Goal: Information Seeking & Learning: Check status

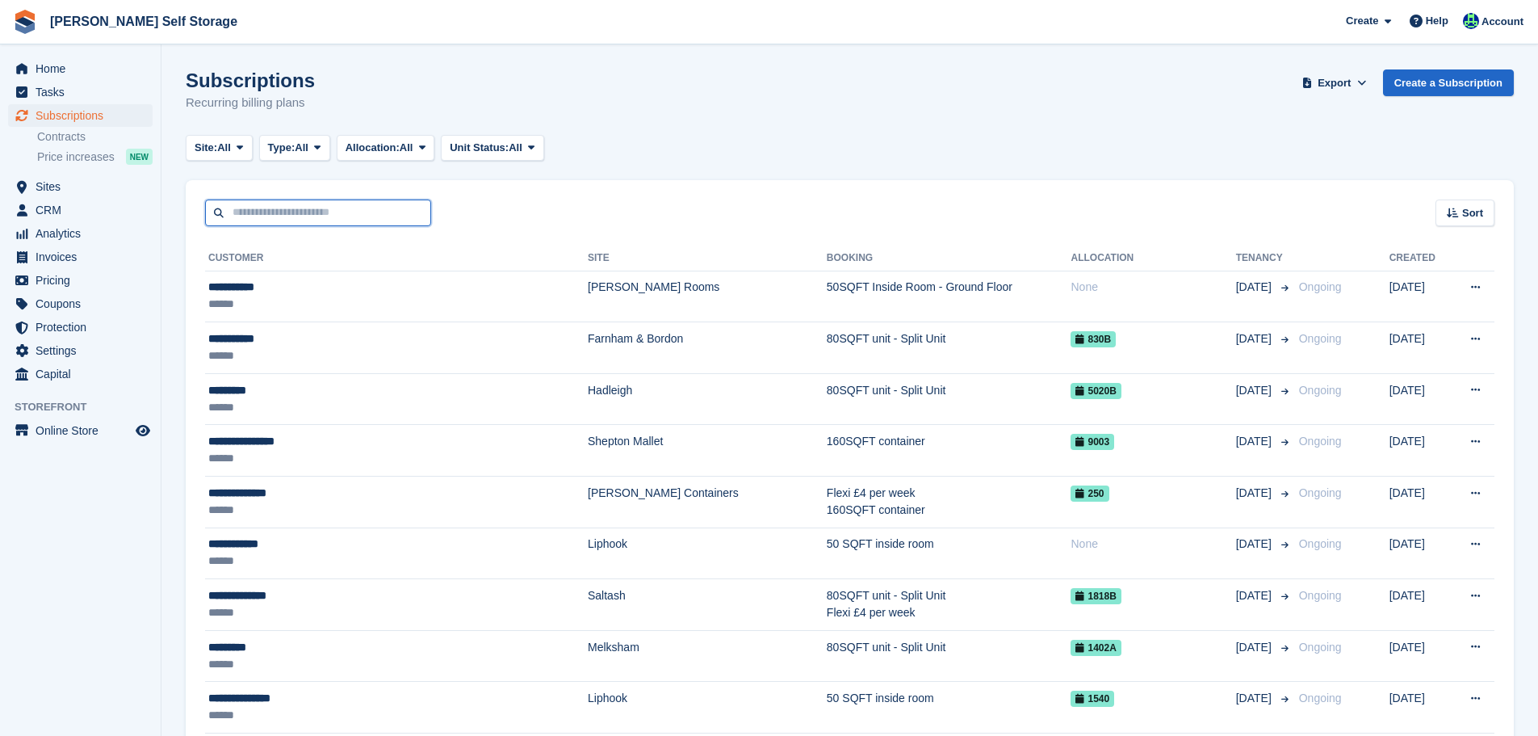
click at [313, 212] on input "text" at bounding box center [318, 212] width 226 height 27
type input "*******"
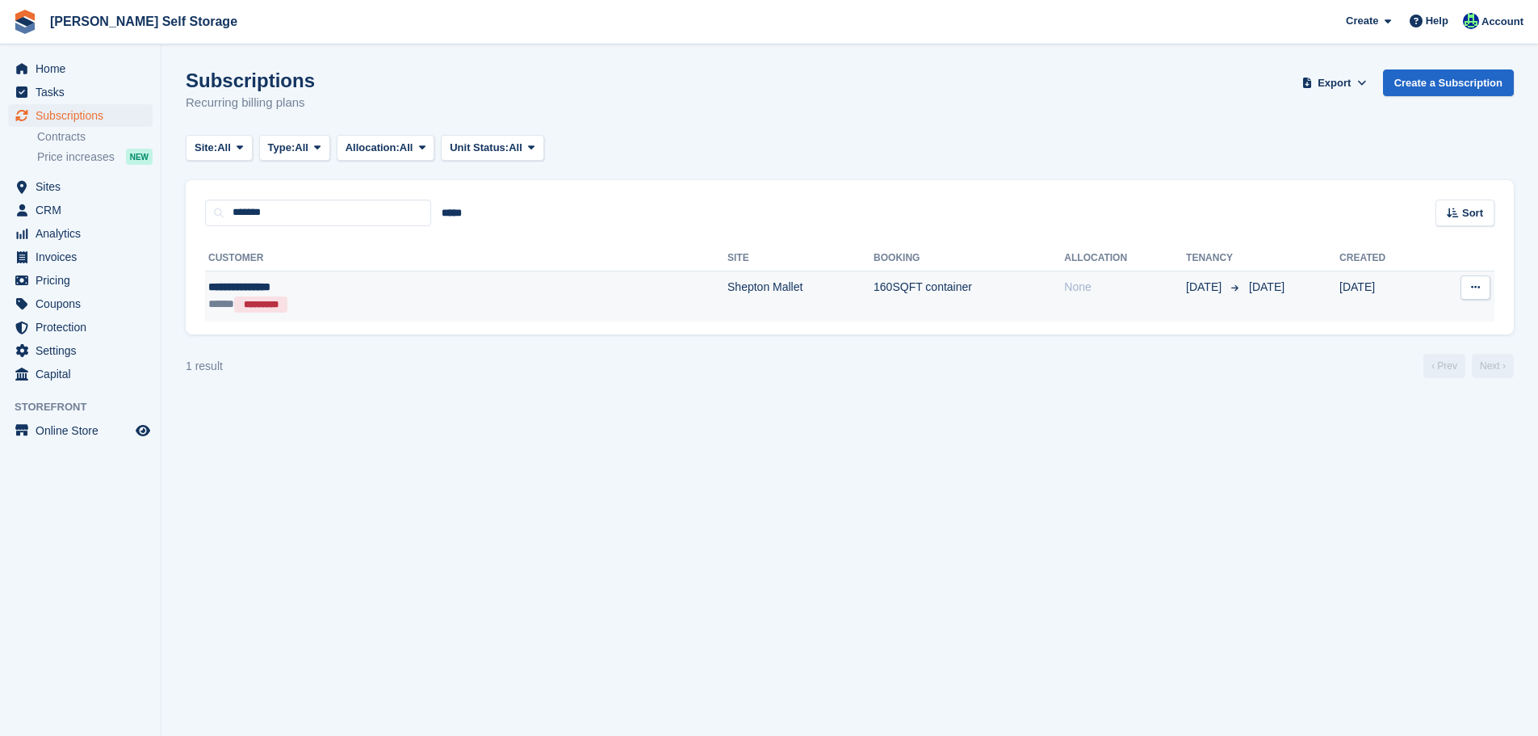
click at [359, 284] on div "**********" at bounding box center [341, 287] width 266 height 17
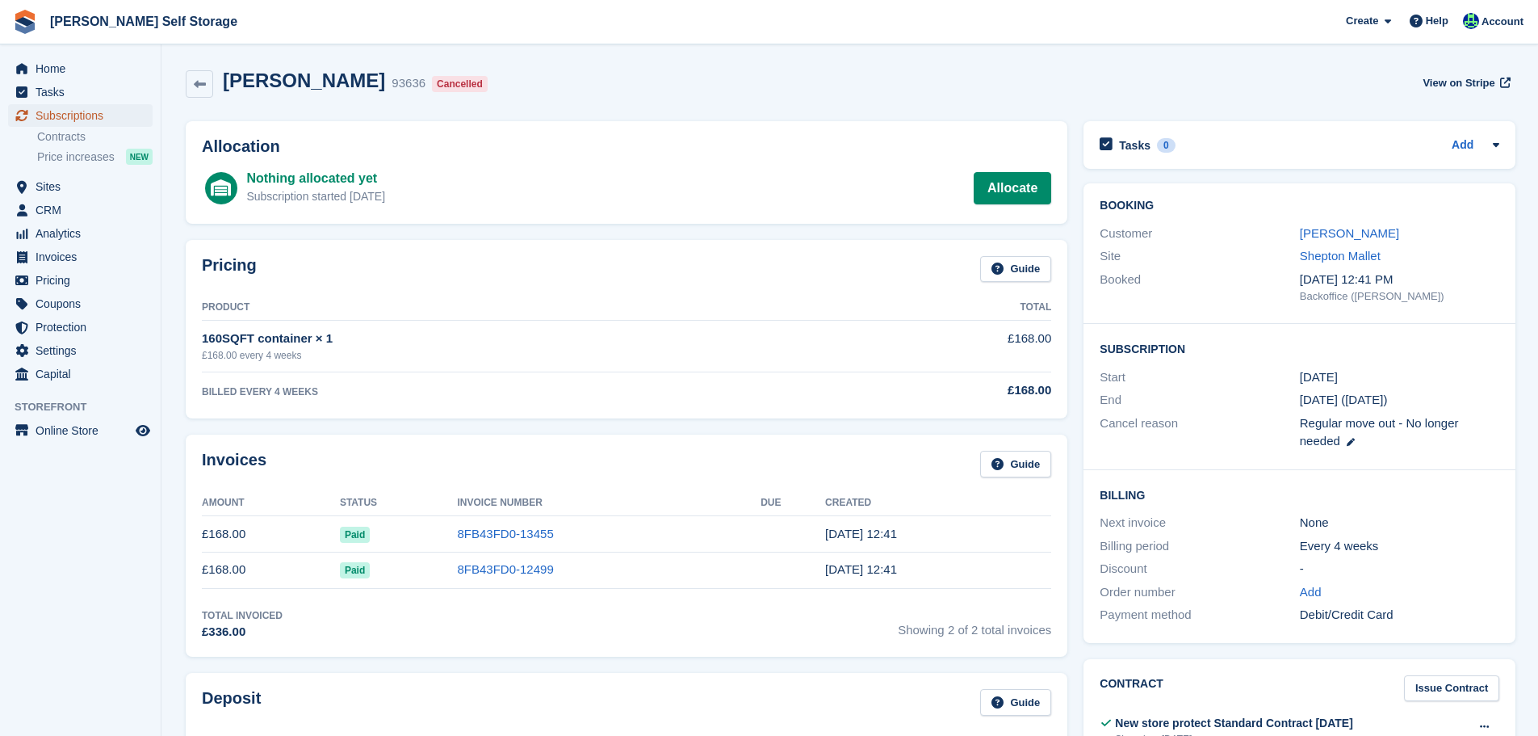
click at [130, 110] on span "Subscriptions" at bounding box center [84, 115] width 97 height 23
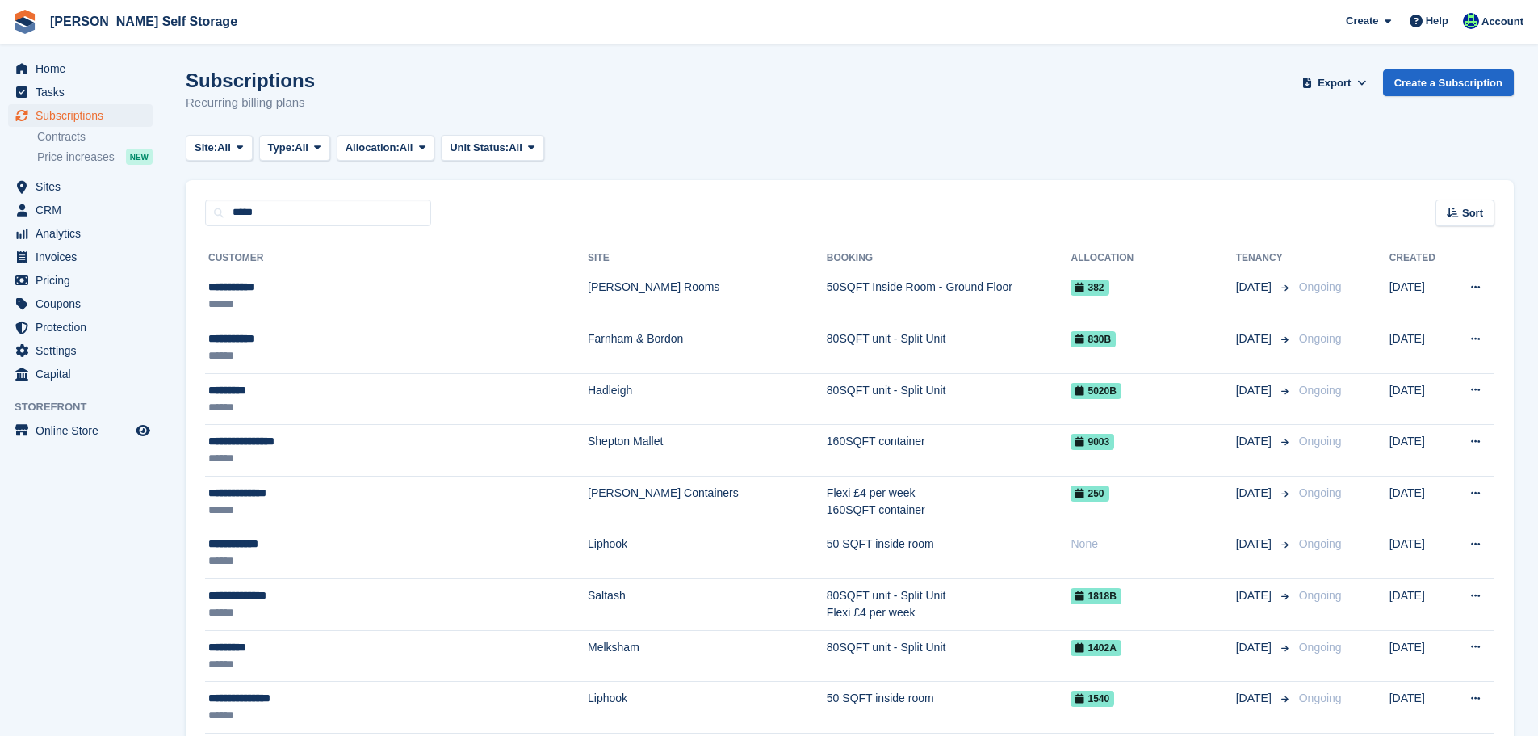
type input "*****"
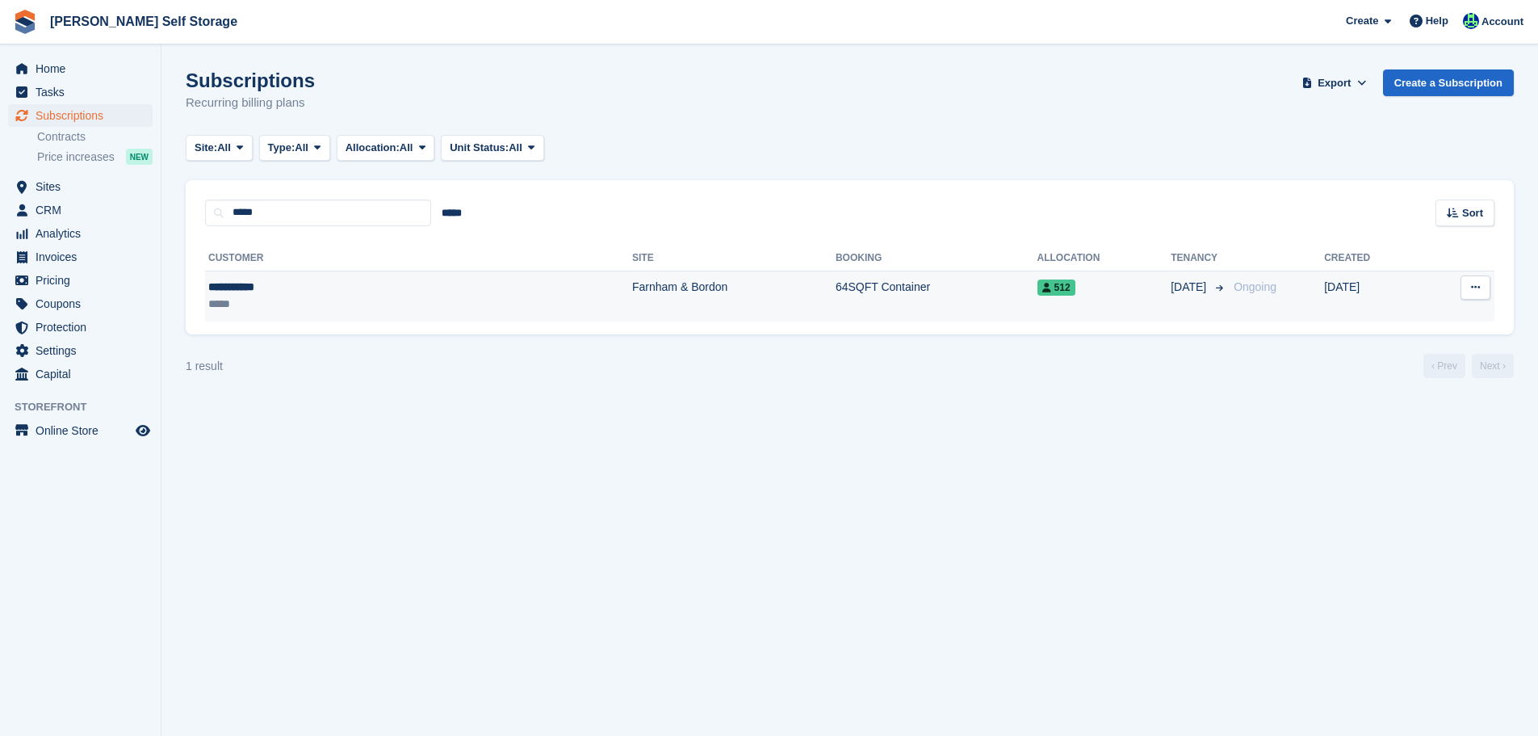
click at [339, 307] on div "*****" at bounding box center [306, 304] width 197 height 17
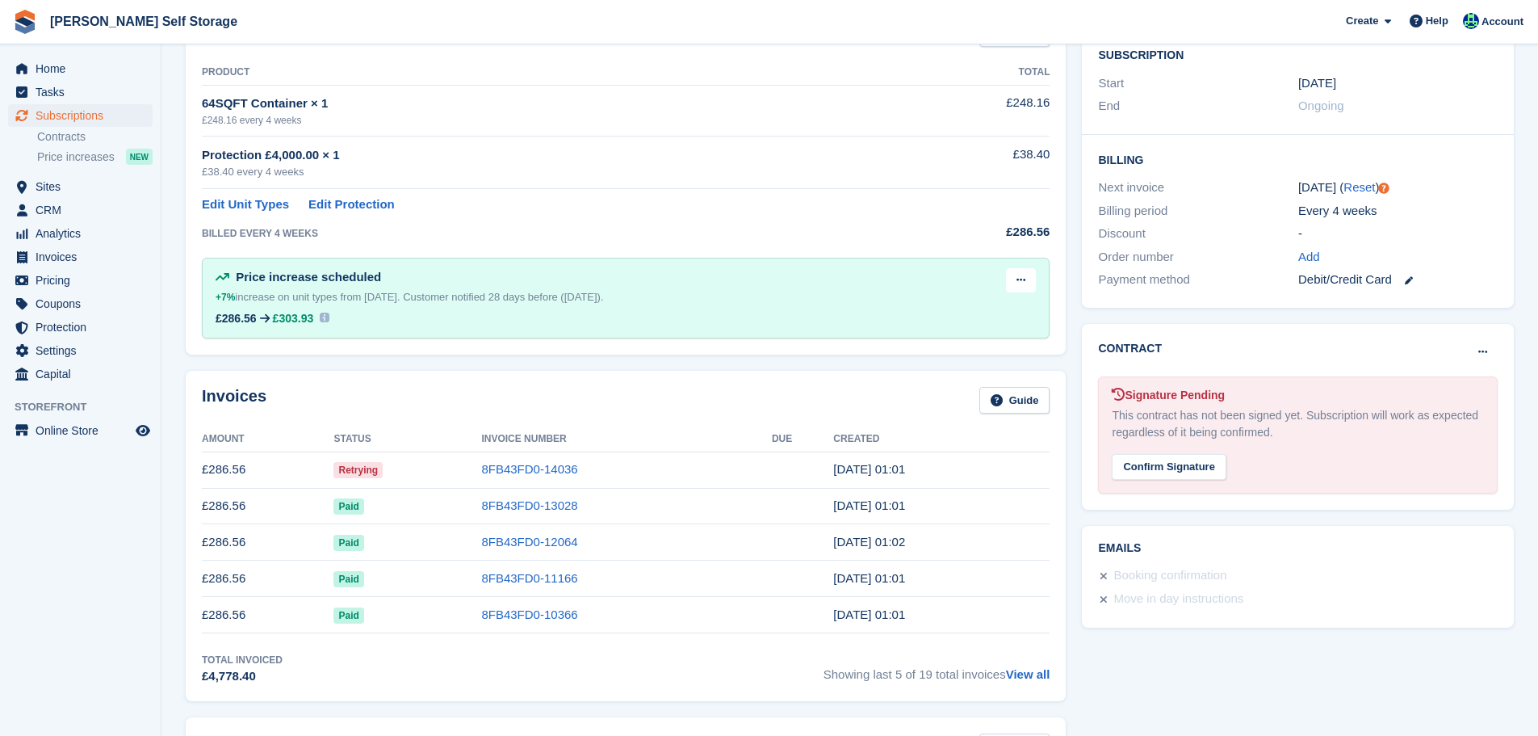
scroll to position [81, 0]
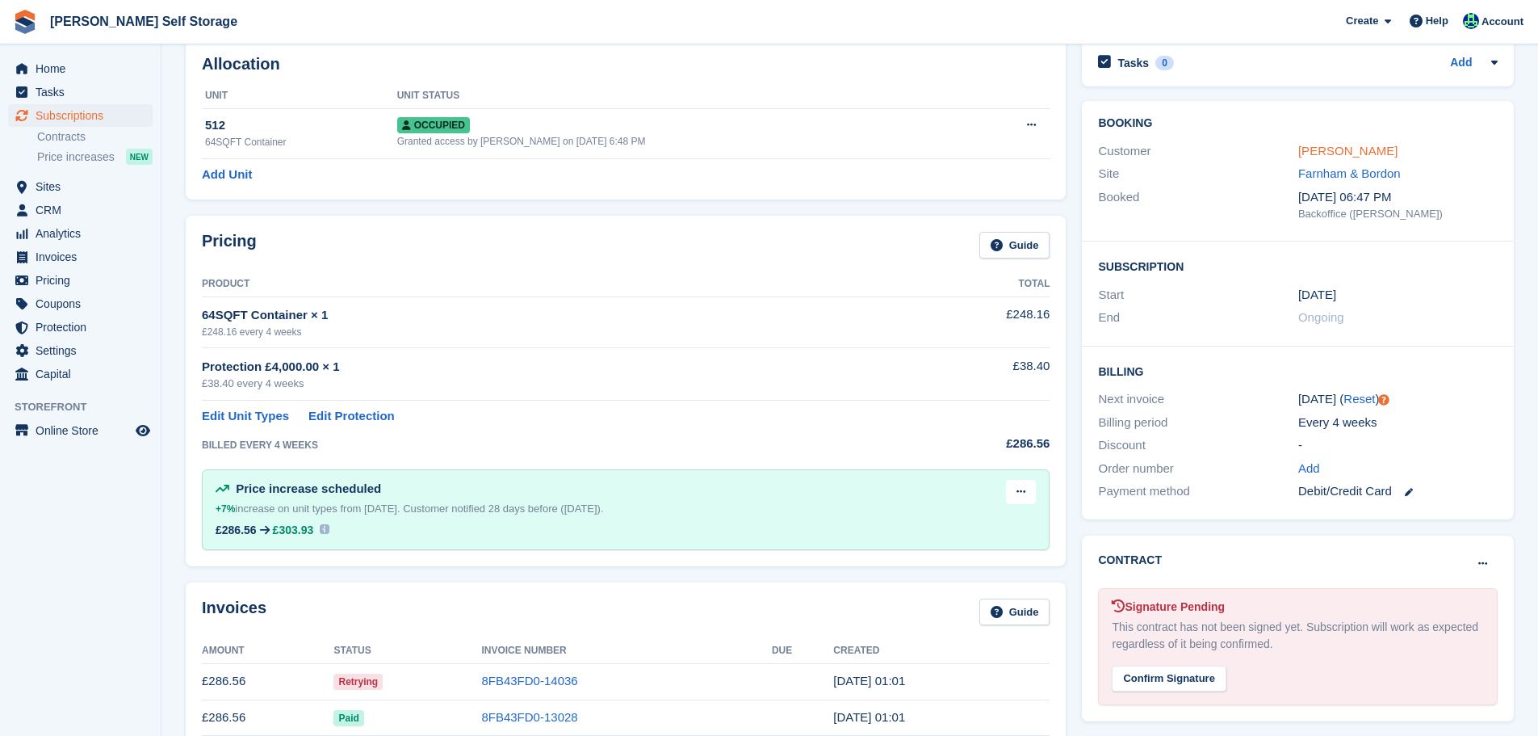
click at [1365, 150] on link "Mandy Minns" at bounding box center [1348, 151] width 99 height 14
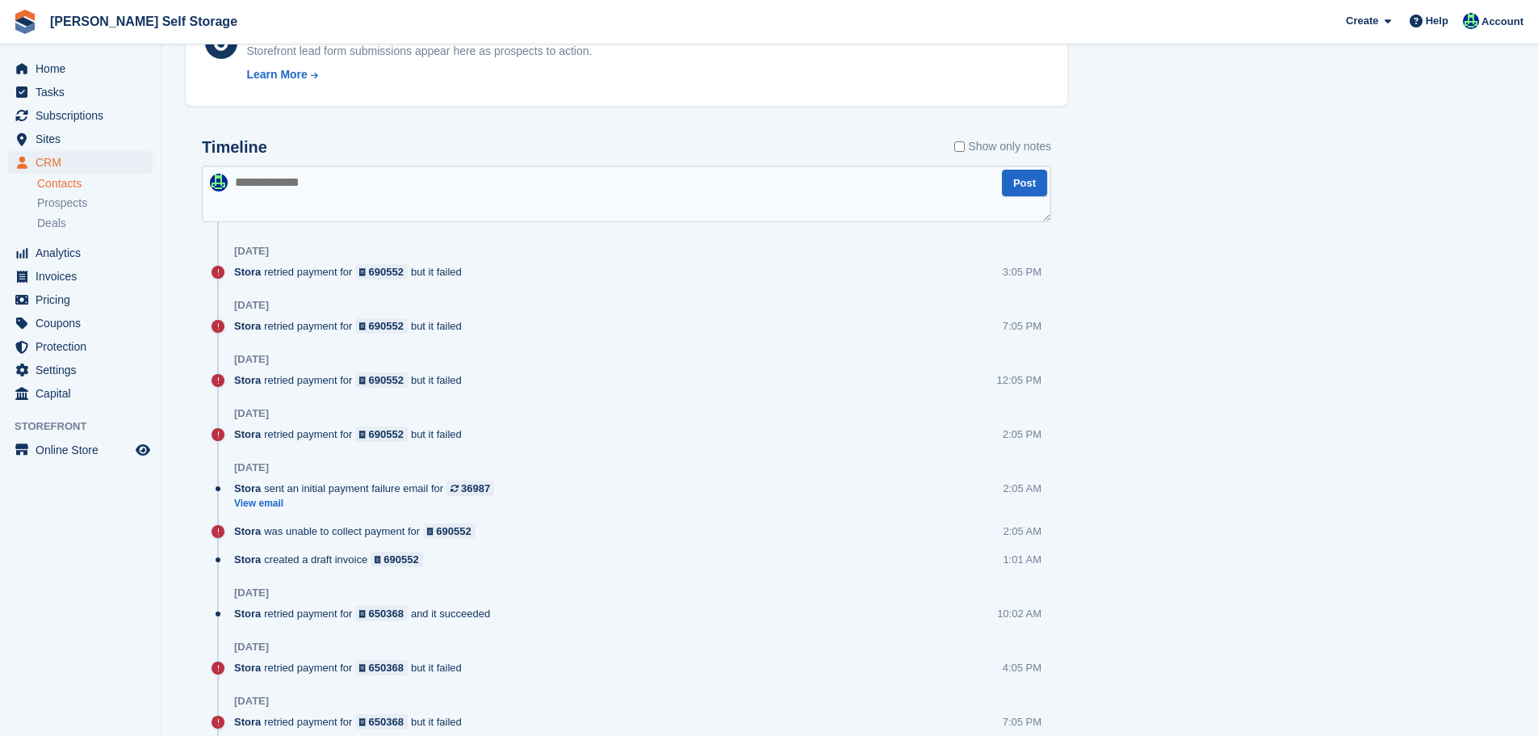
scroll to position [808, 0]
click at [273, 504] on link "View email" at bounding box center [368, 502] width 268 height 14
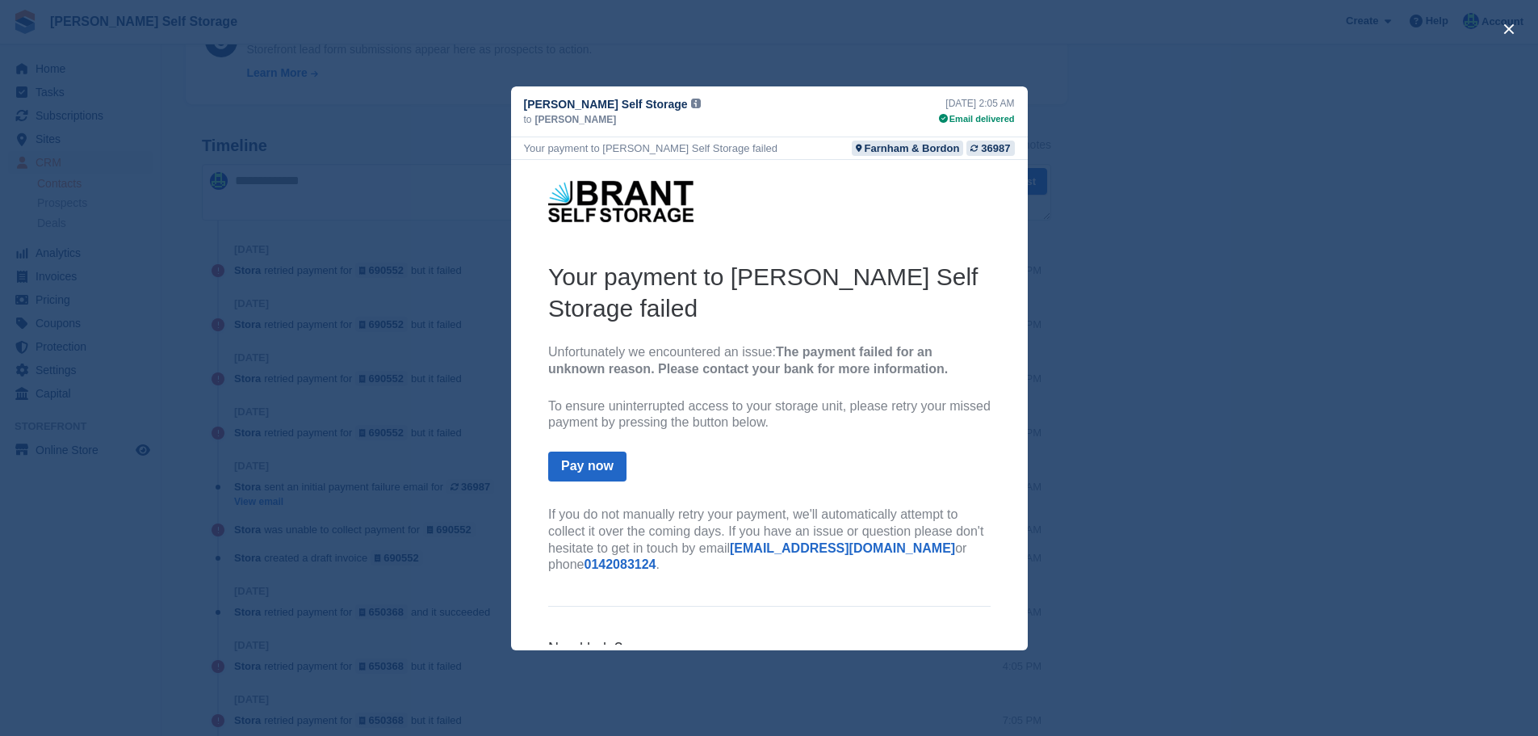
scroll to position [0, 0]
click at [373, 225] on div "close" at bounding box center [769, 368] width 1538 height 736
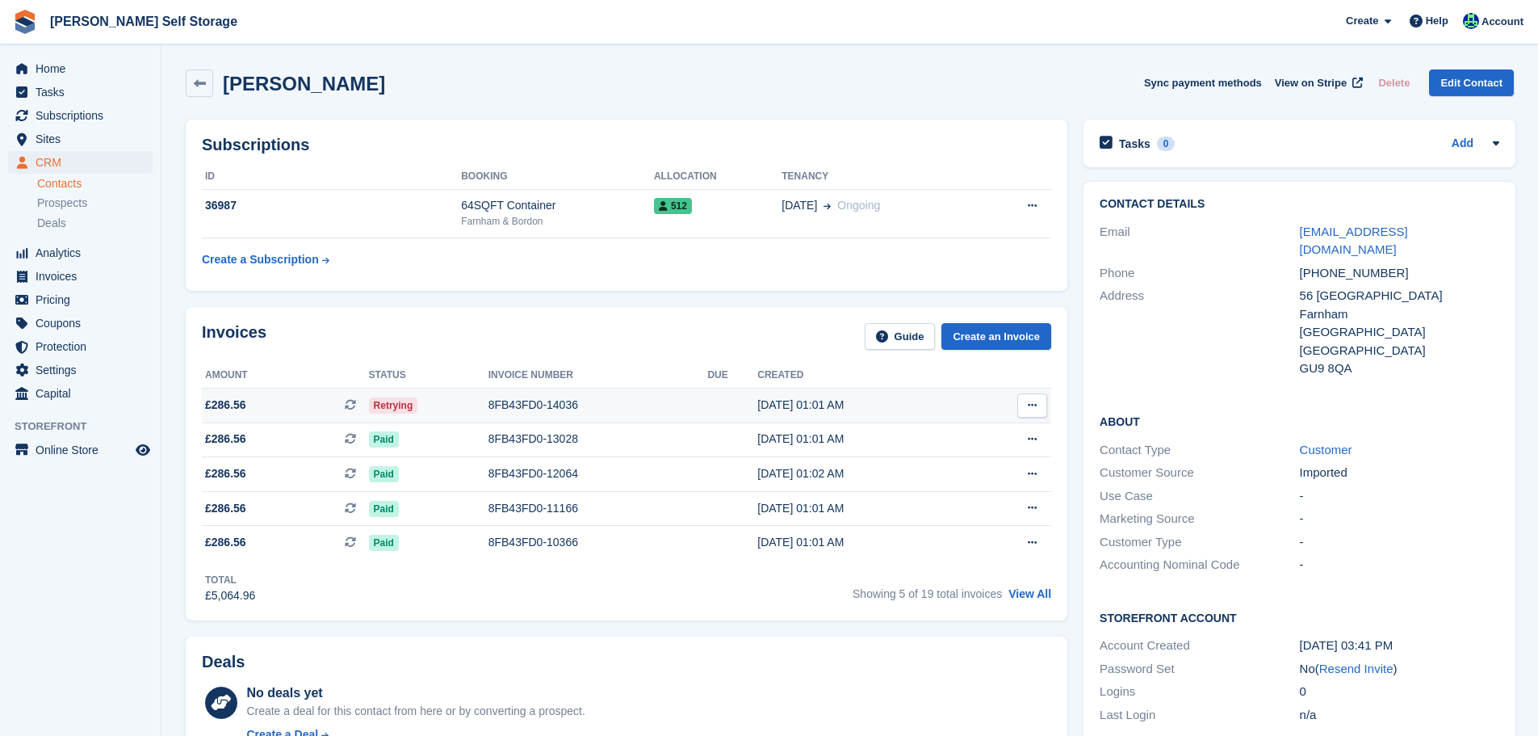
click at [532, 409] on div "8FB43FD0-14036" at bounding box center [599, 405] width 220 height 17
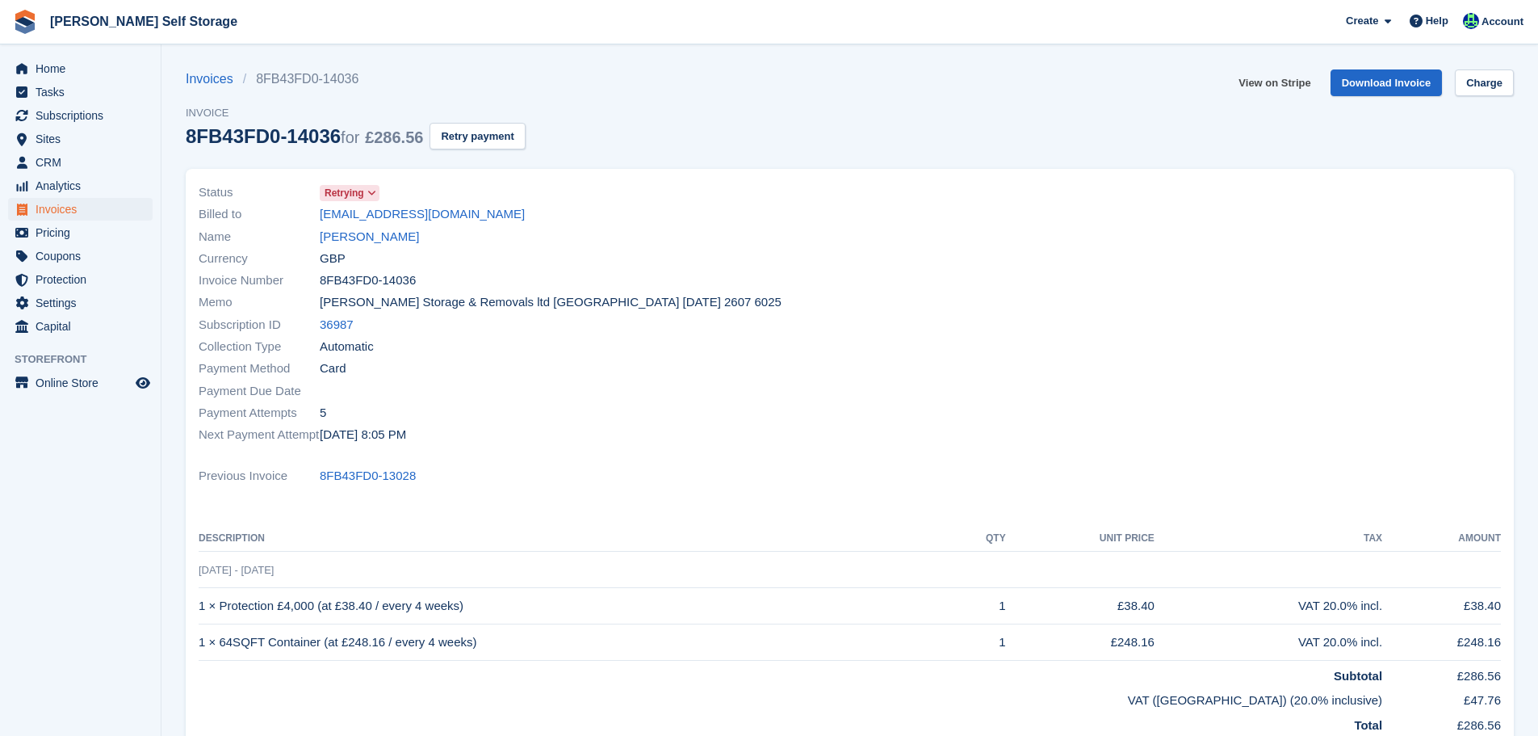
click at [1269, 82] on link "View on Stripe" at bounding box center [1274, 82] width 85 height 27
click at [363, 241] on link "Mandy Minns" at bounding box center [369, 237] width 99 height 19
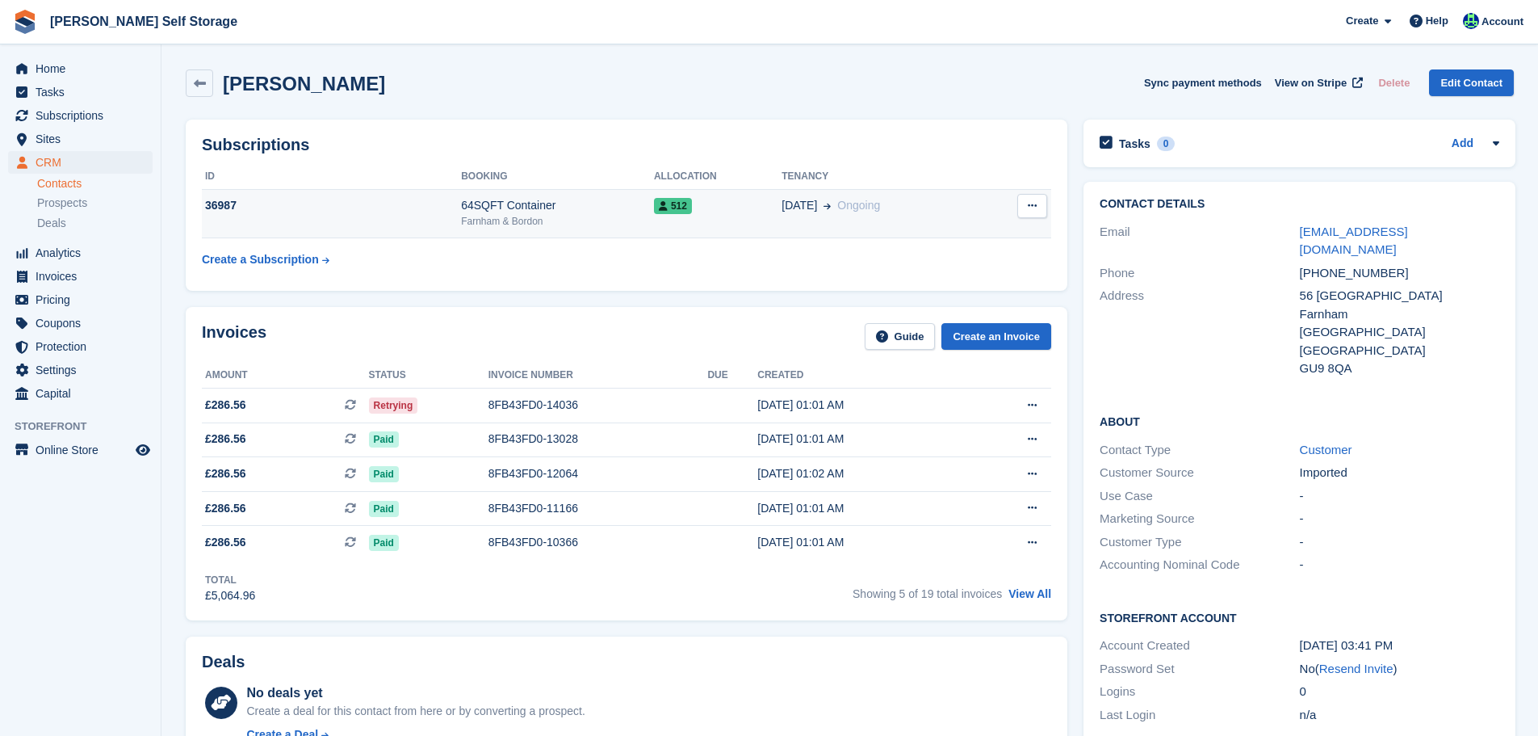
click at [401, 225] on td "36987" at bounding box center [331, 213] width 259 height 49
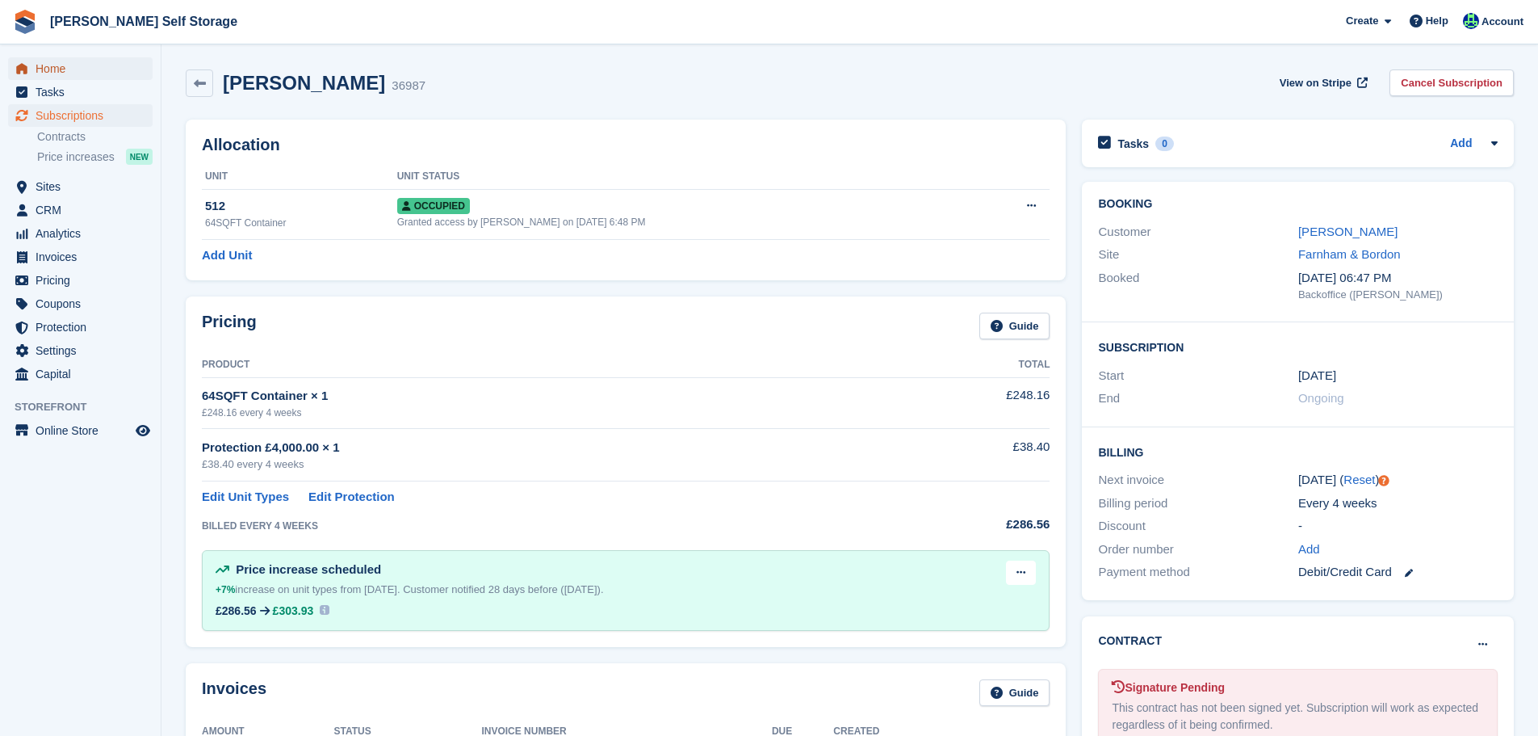
click at [63, 63] on span "Home" at bounding box center [84, 68] width 97 height 23
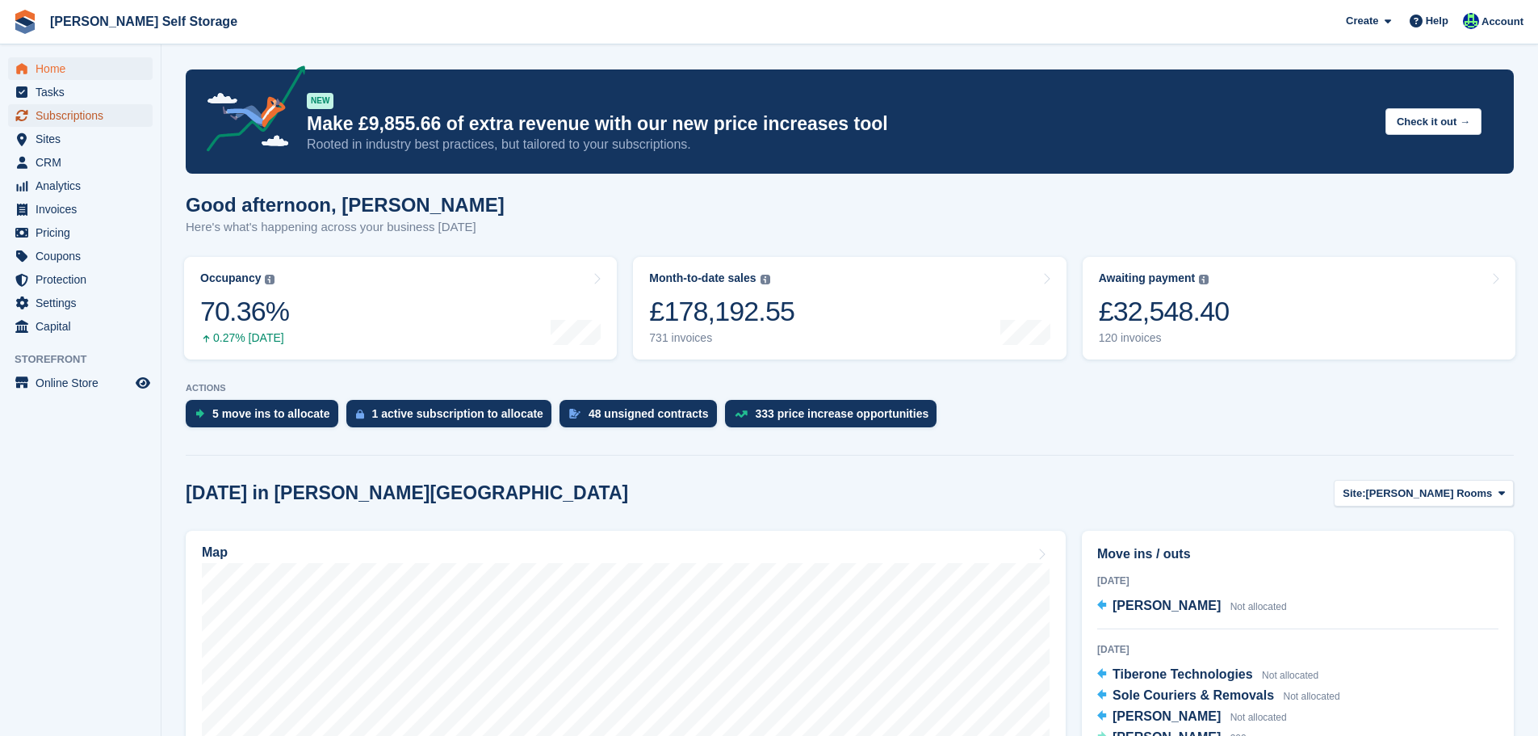
click at [90, 111] on span "Subscriptions" at bounding box center [84, 115] width 97 height 23
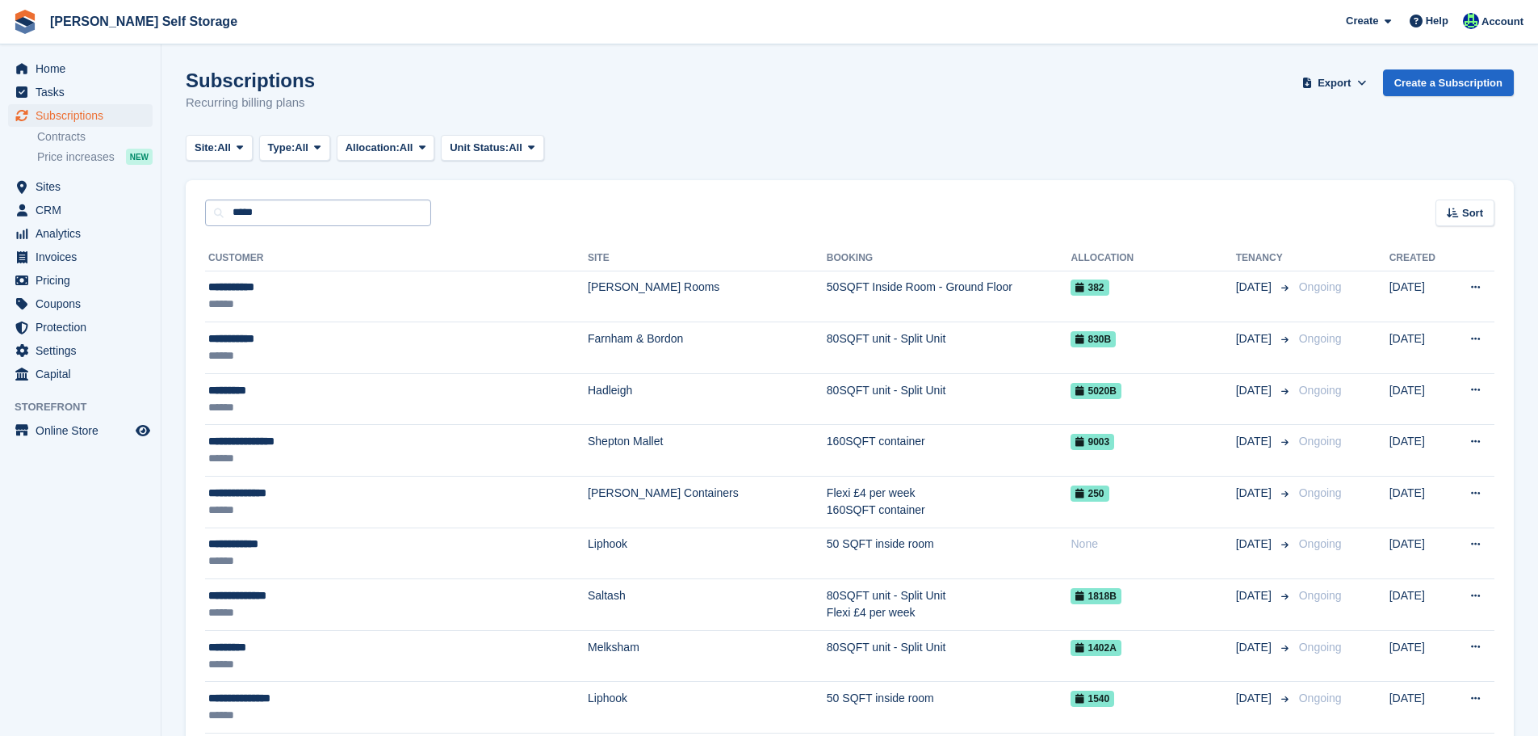
type input "*****"
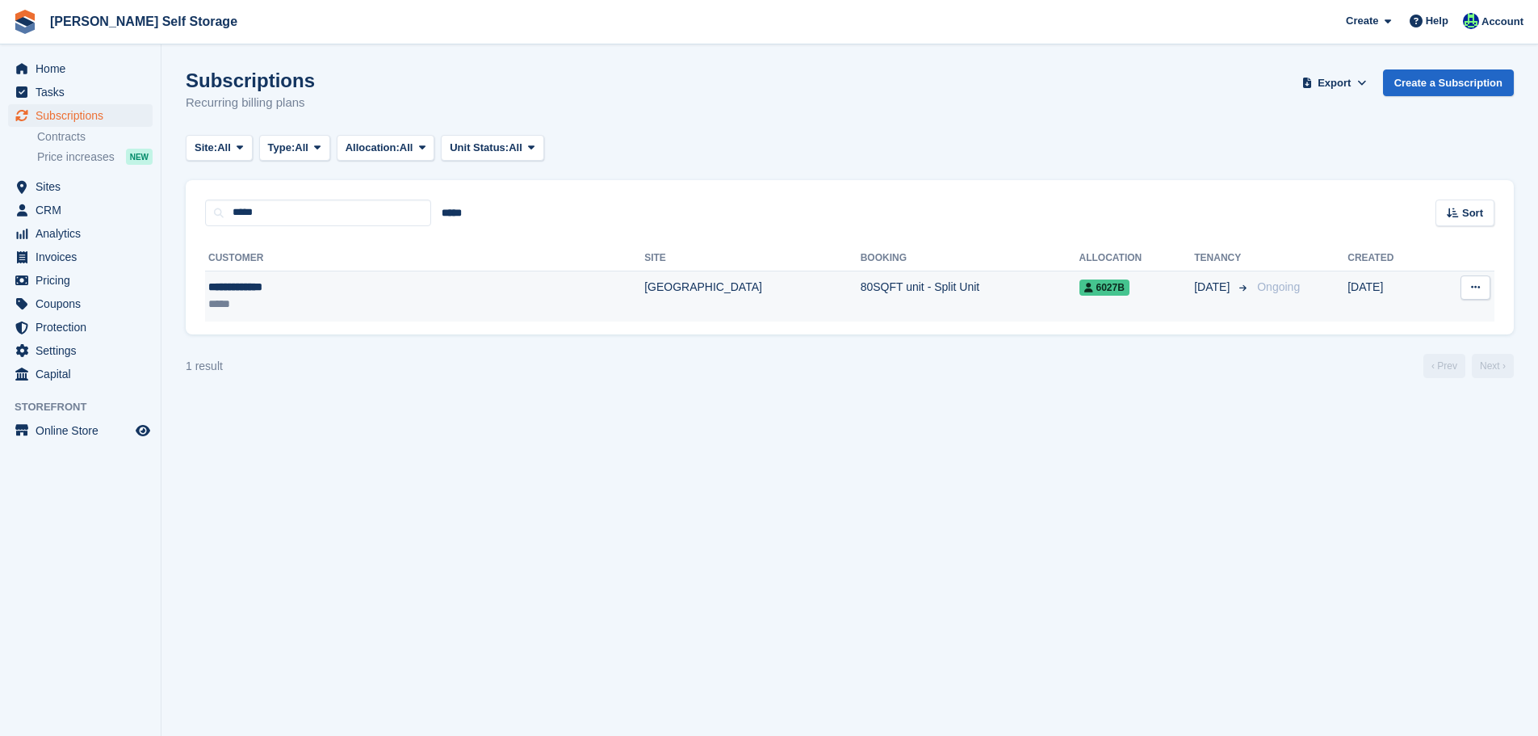
click at [308, 283] on div "**********" at bounding box center [326, 287] width 236 height 17
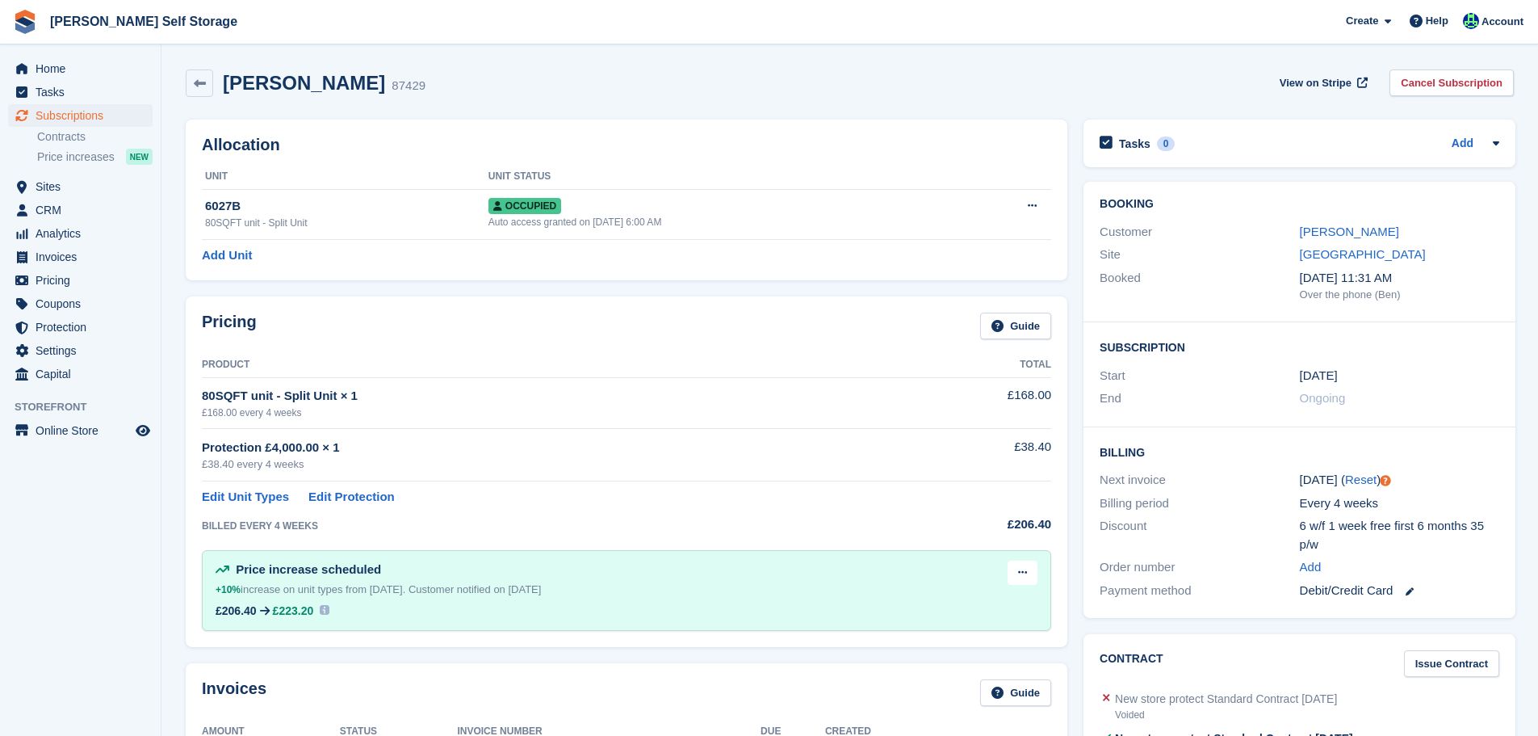
click at [321, 96] on div "Adam Dinwiddy 87429" at bounding box center [306, 82] width 240 height 27
click at [1339, 239] on div "Adam Dinwiddy" at bounding box center [1399, 232] width 199 height 19
click at [1338, 234] on link "Adam Dinwiddy" at bounding box center [1349, 231] width 99 height 14
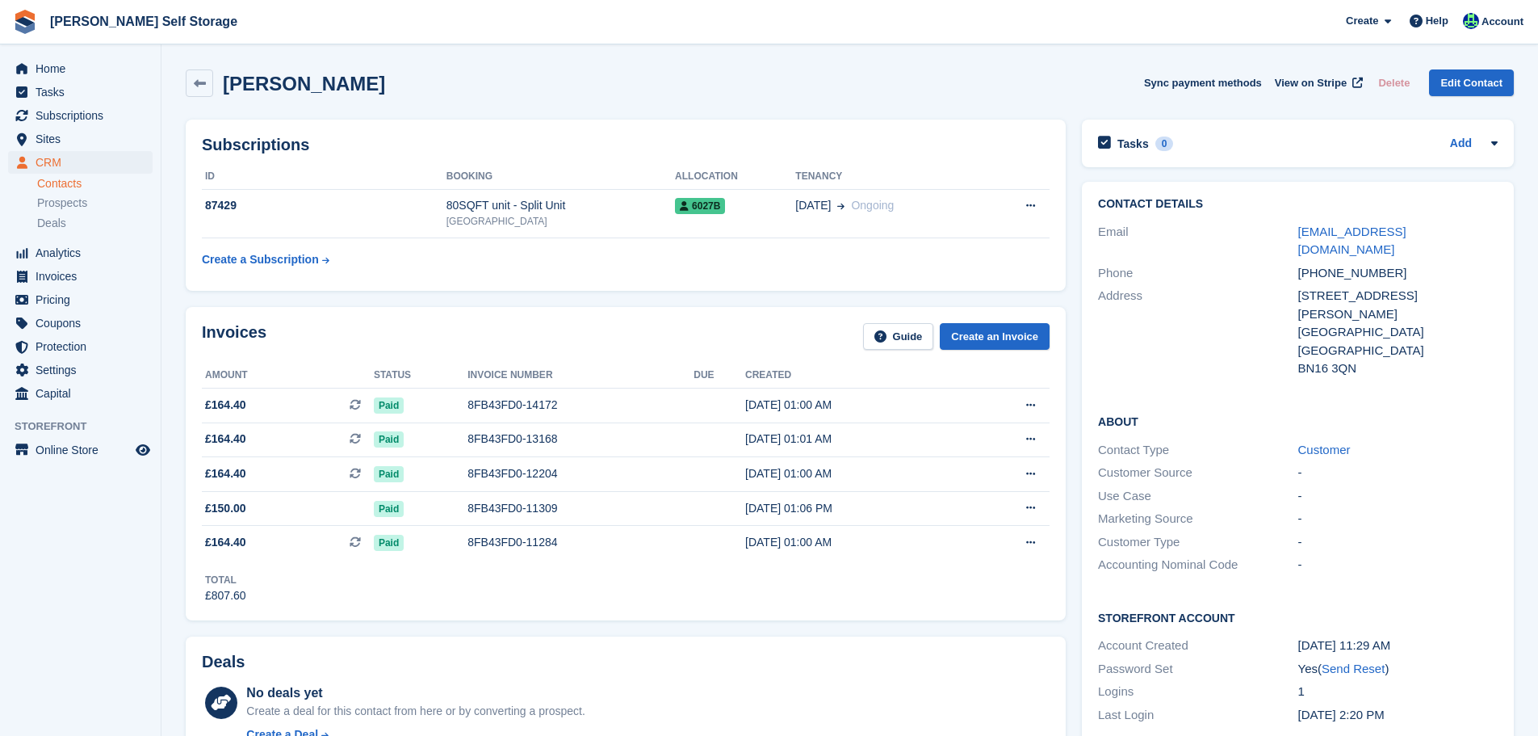
click at [305, 83] on h2 "Adam Dinwiddy" at bounding box center [304, 84] width 162 height 22
copy h2 "Dinwiddy"
click at [451, 223] on div "[GEOGRAPHIC_DATA]" at bounding box center [561, 221] width 229 height 15
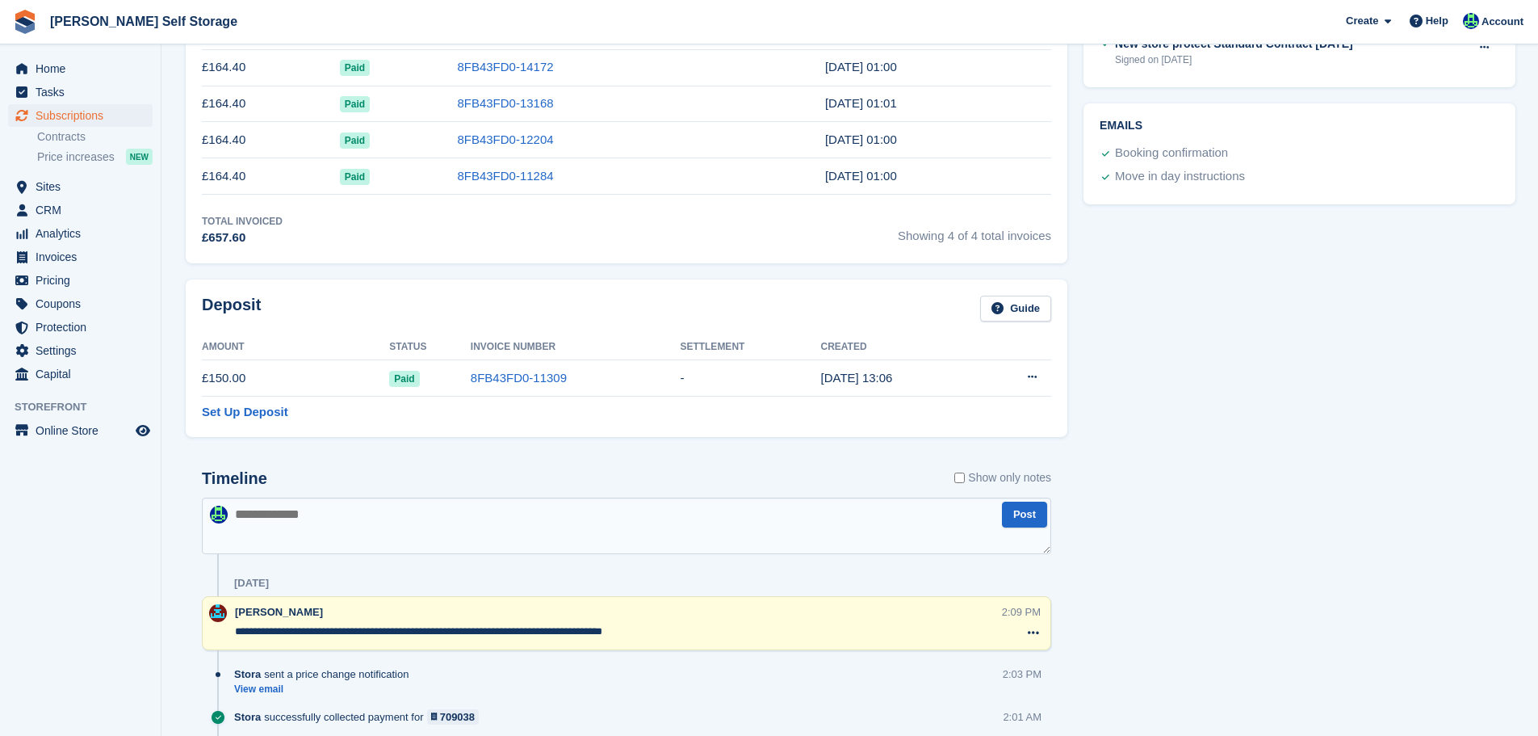
scroll to position [565, 0]
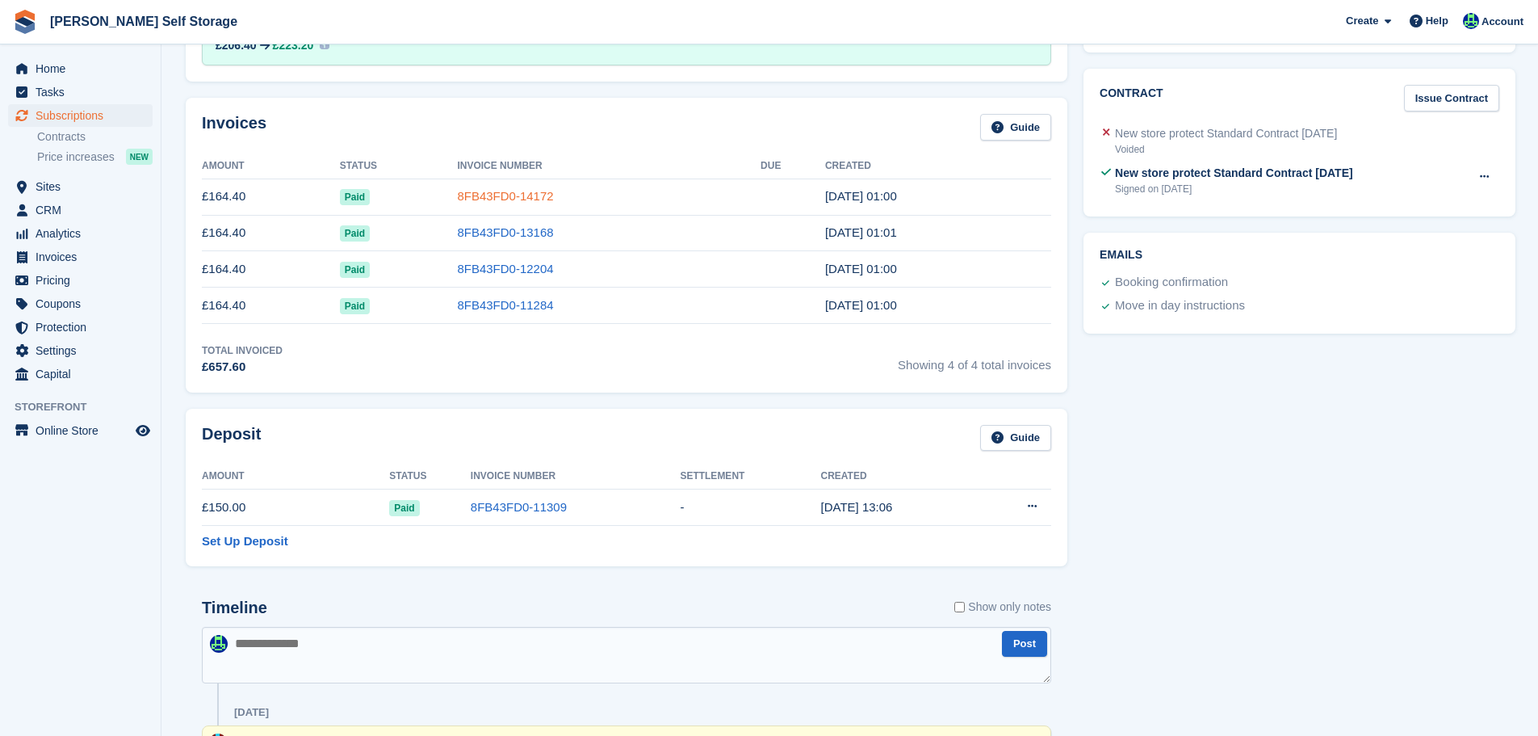
click at [483, 196] on link "8FB43FD0-14172" at bounding box center [505, 196] width 96 height 14
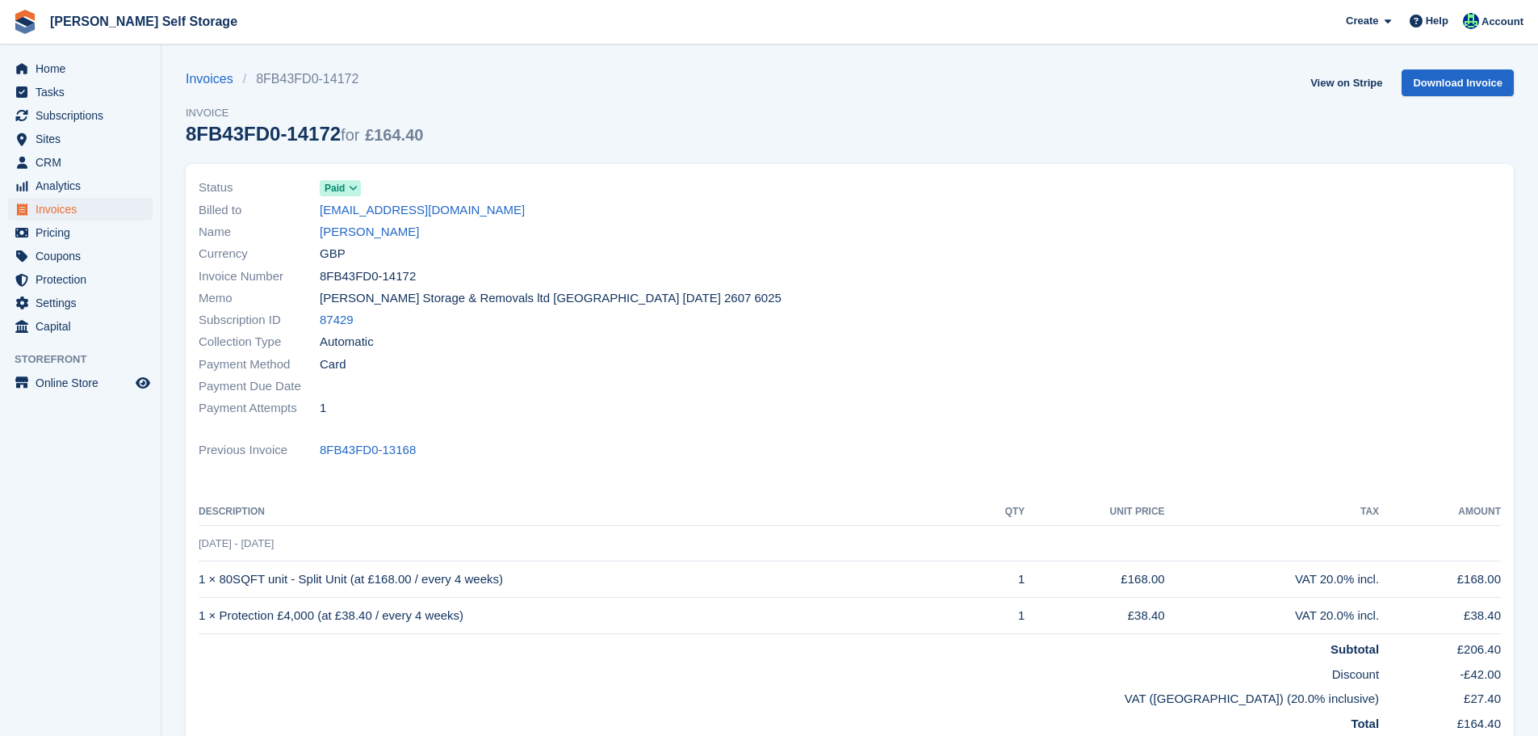
scroll to position [565, 0]
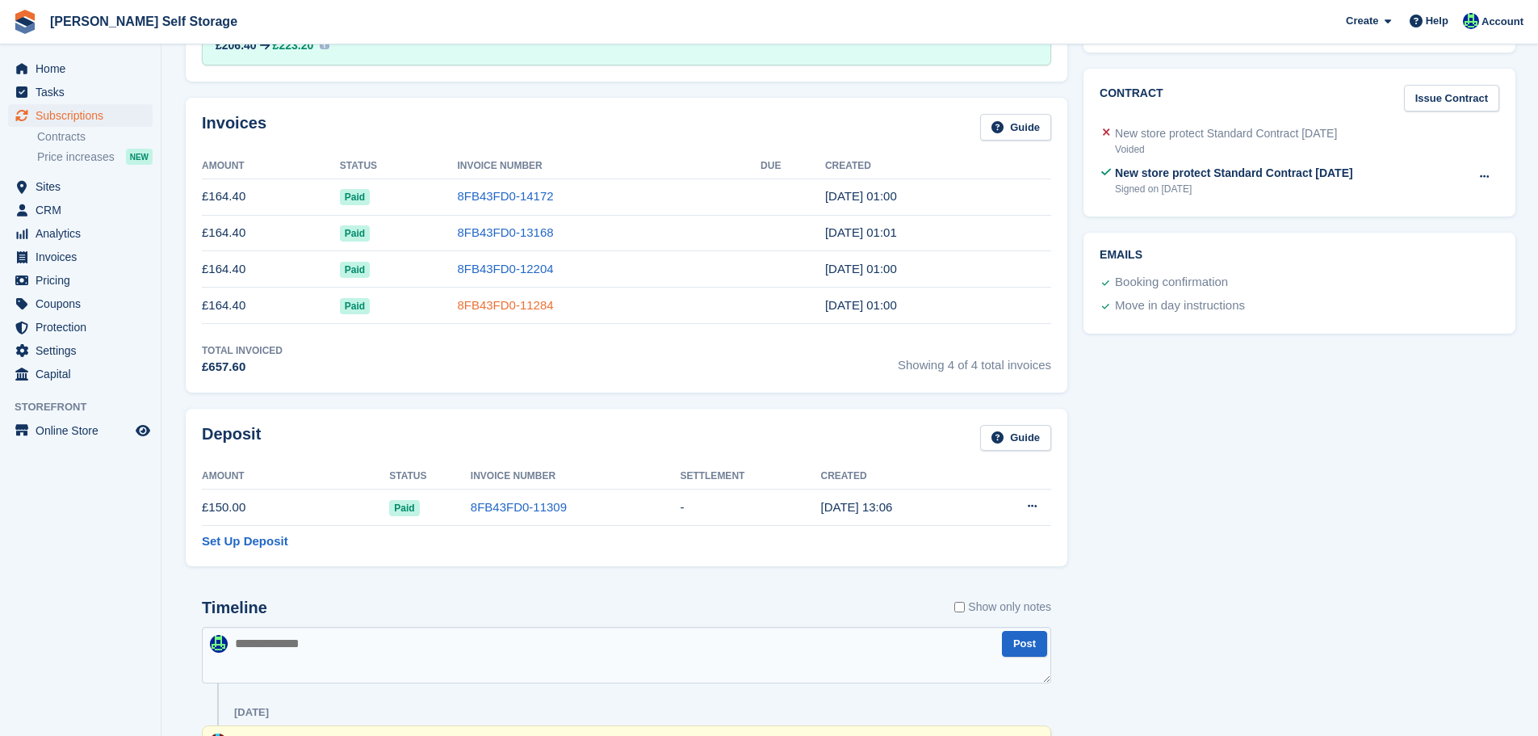
click at [500, 302] on link "8FB43FD0-11284" at bounding box center [505, 305] width 96 height 14
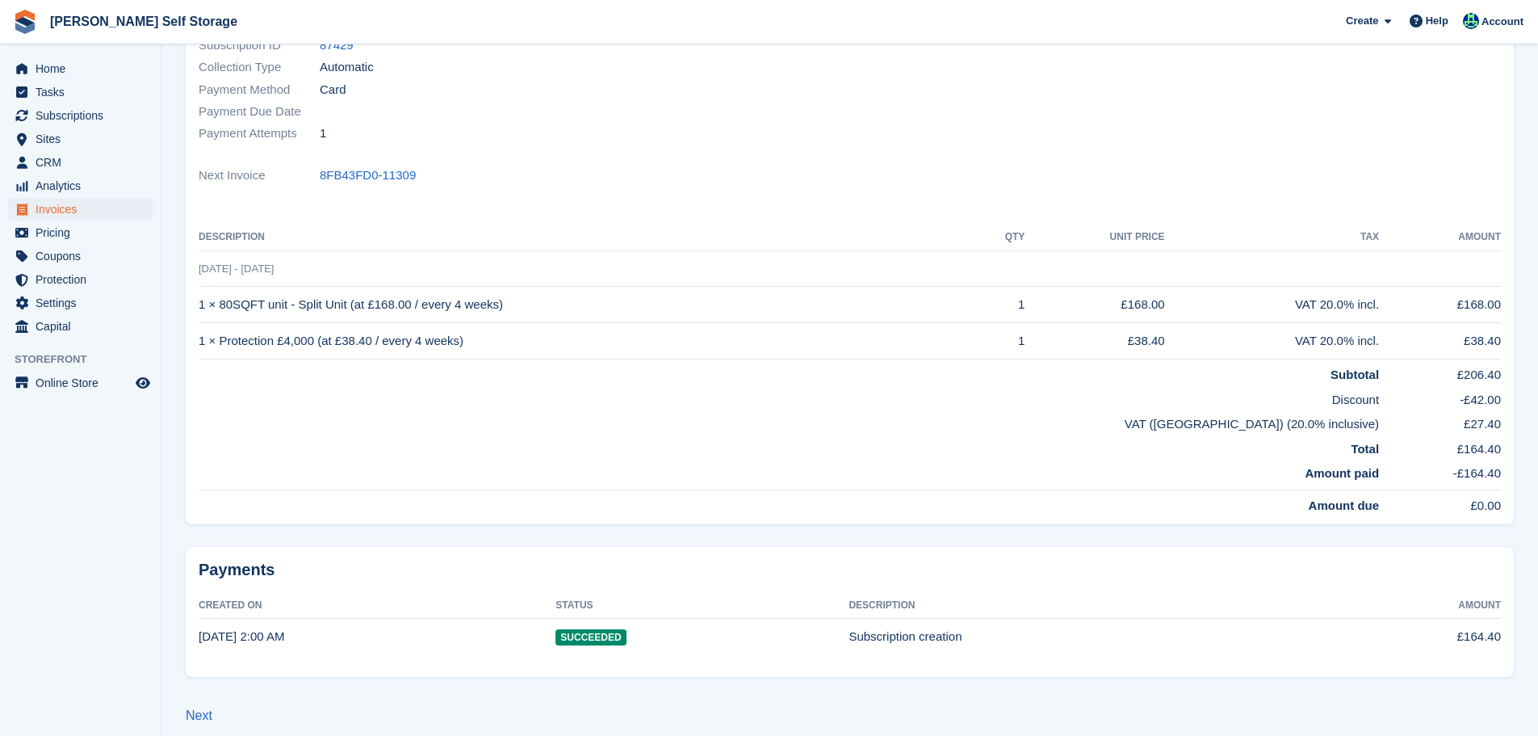
scroll to position [288, 0]
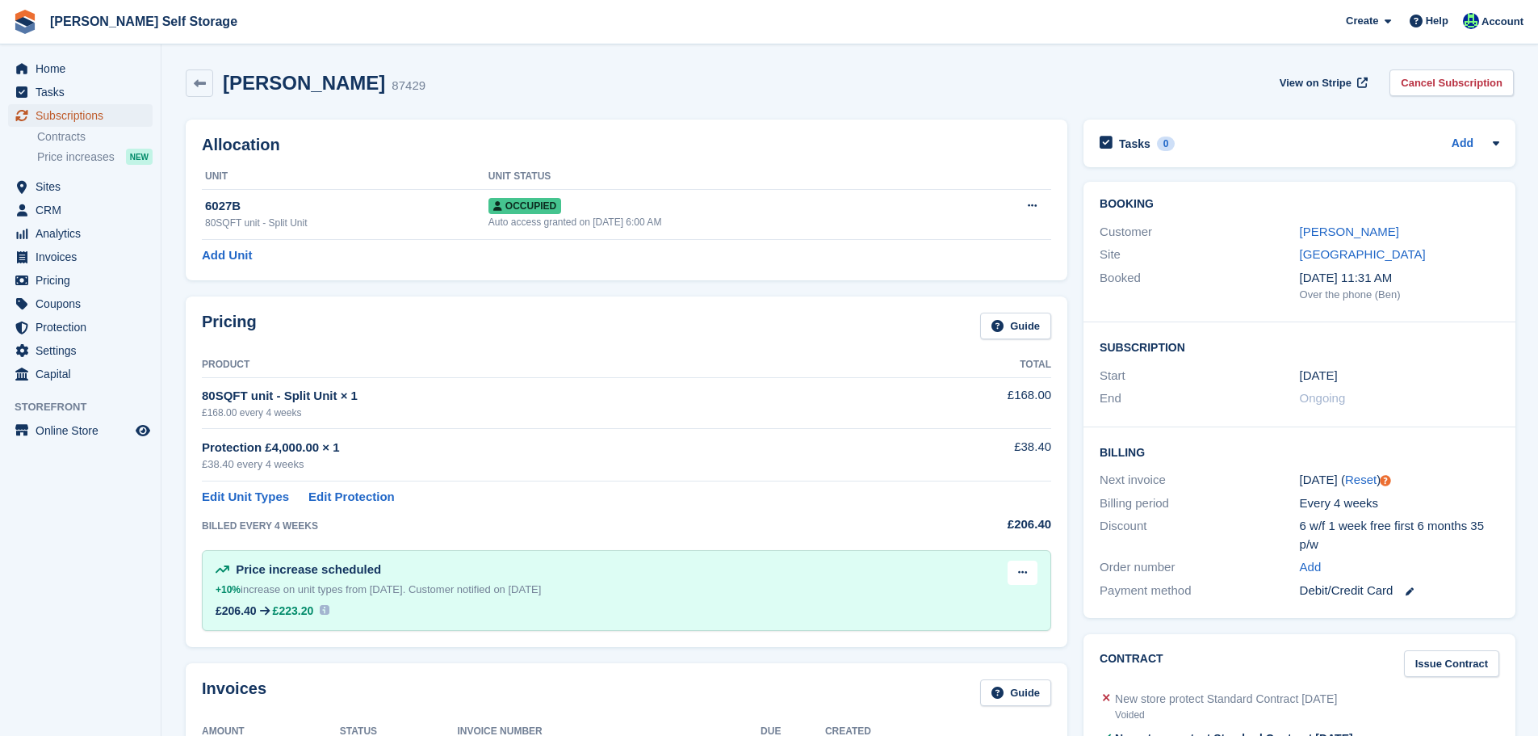
click at [107, 112] on span "Subscriptions" at bounding box center [84, 115] width 97 height 23
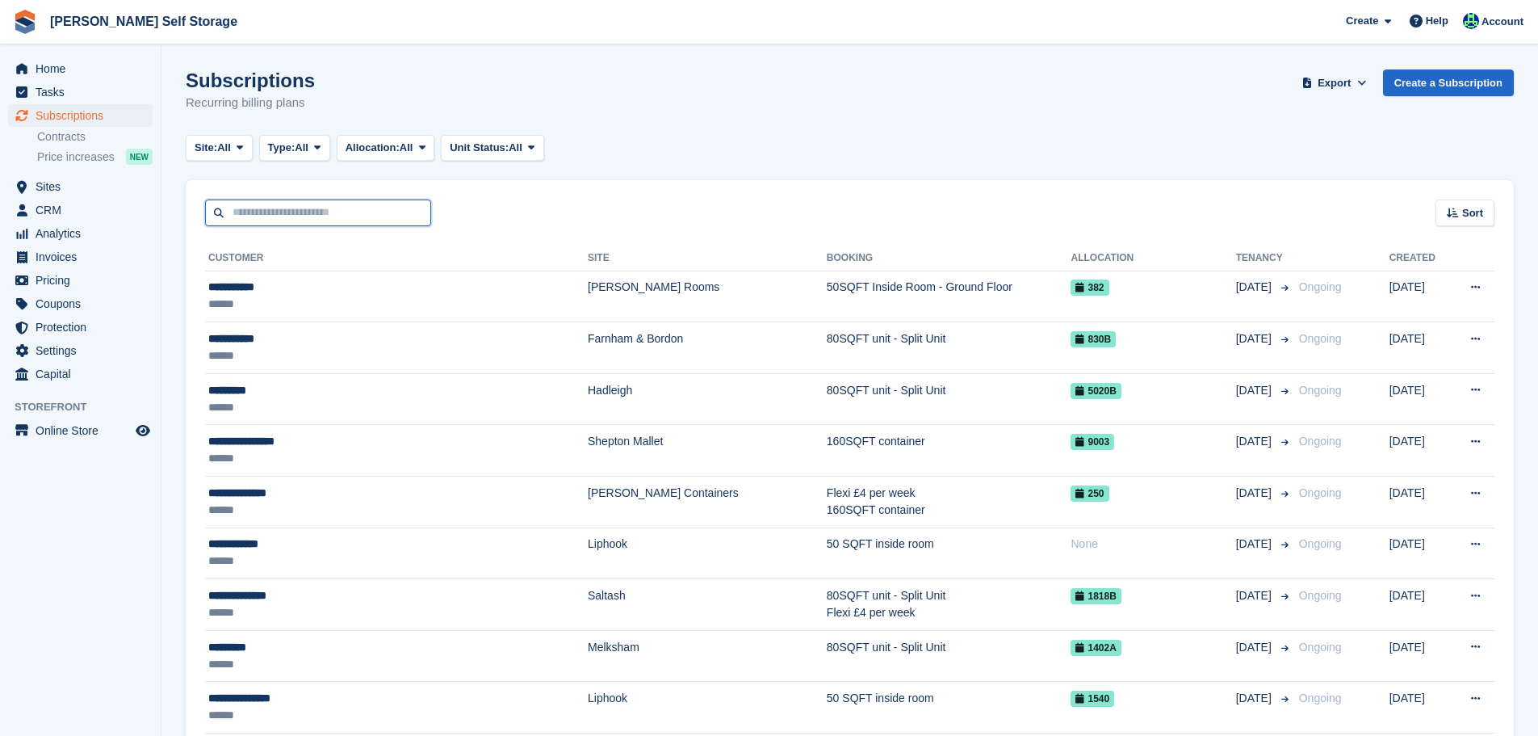
click at [345, 203] on input "text" at bounding box center [318, 212] width 226 height 27
paste input "**********"
type input "**********"
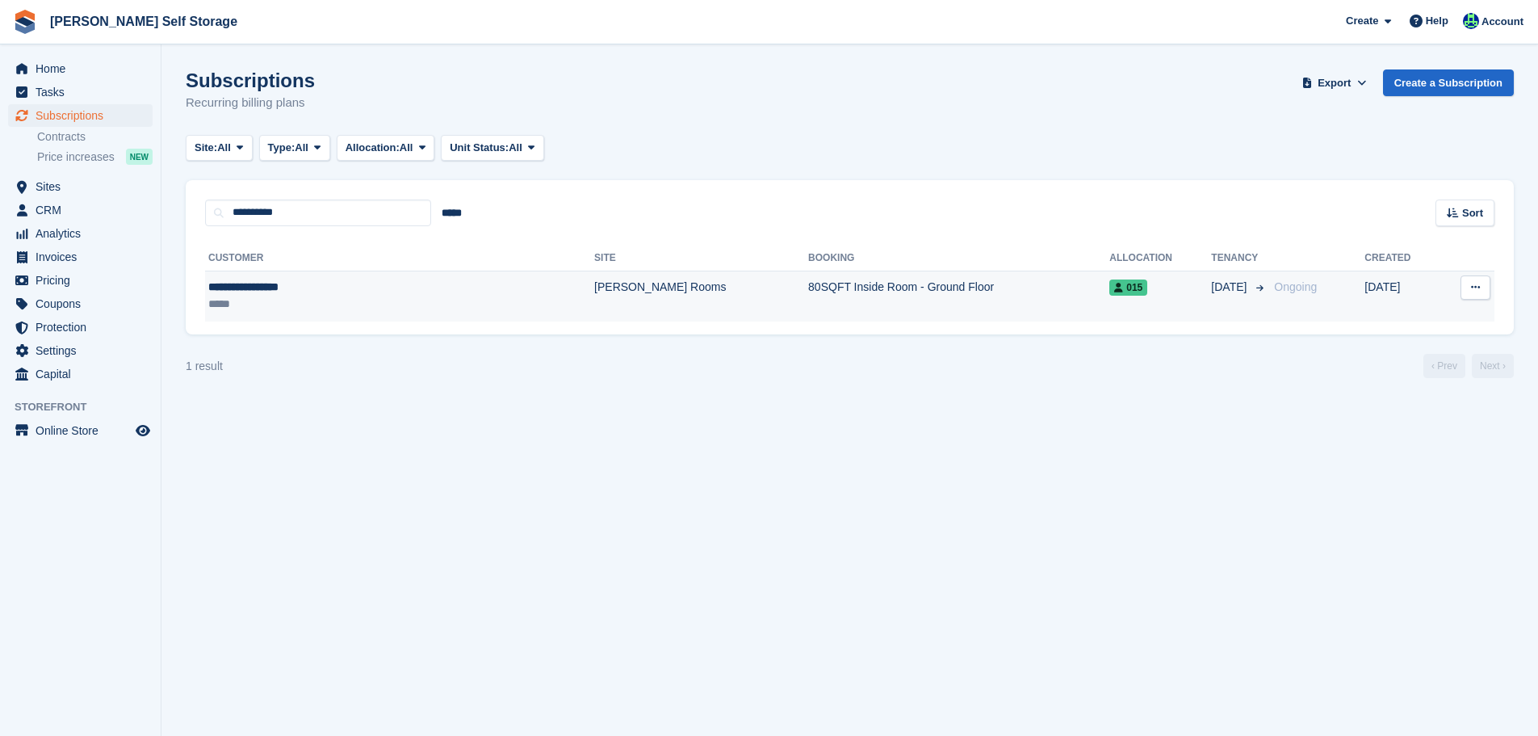
click at [371, 291] on div "**********" at bounding box center [326, 287] width 237 height 17
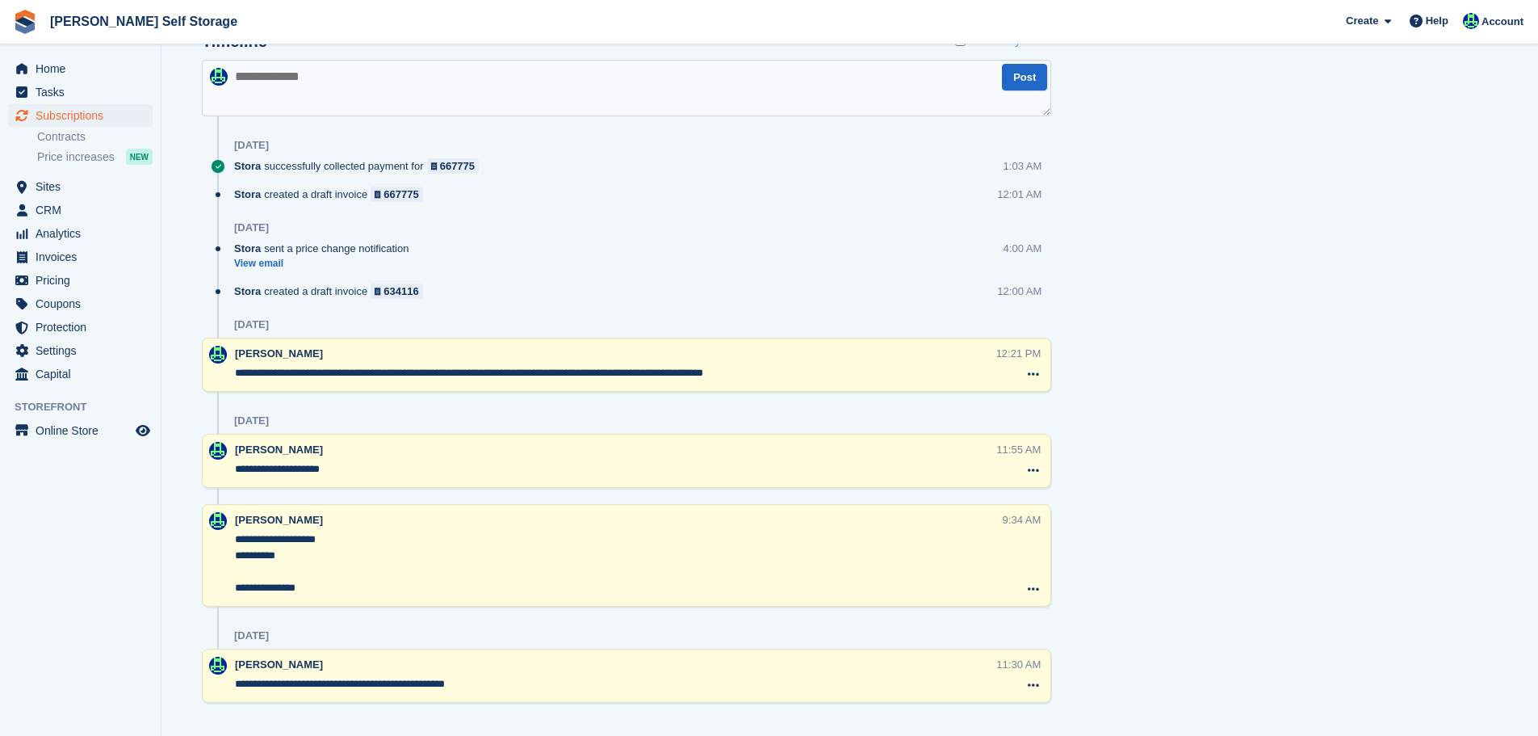
scroll to position [1097, 0]
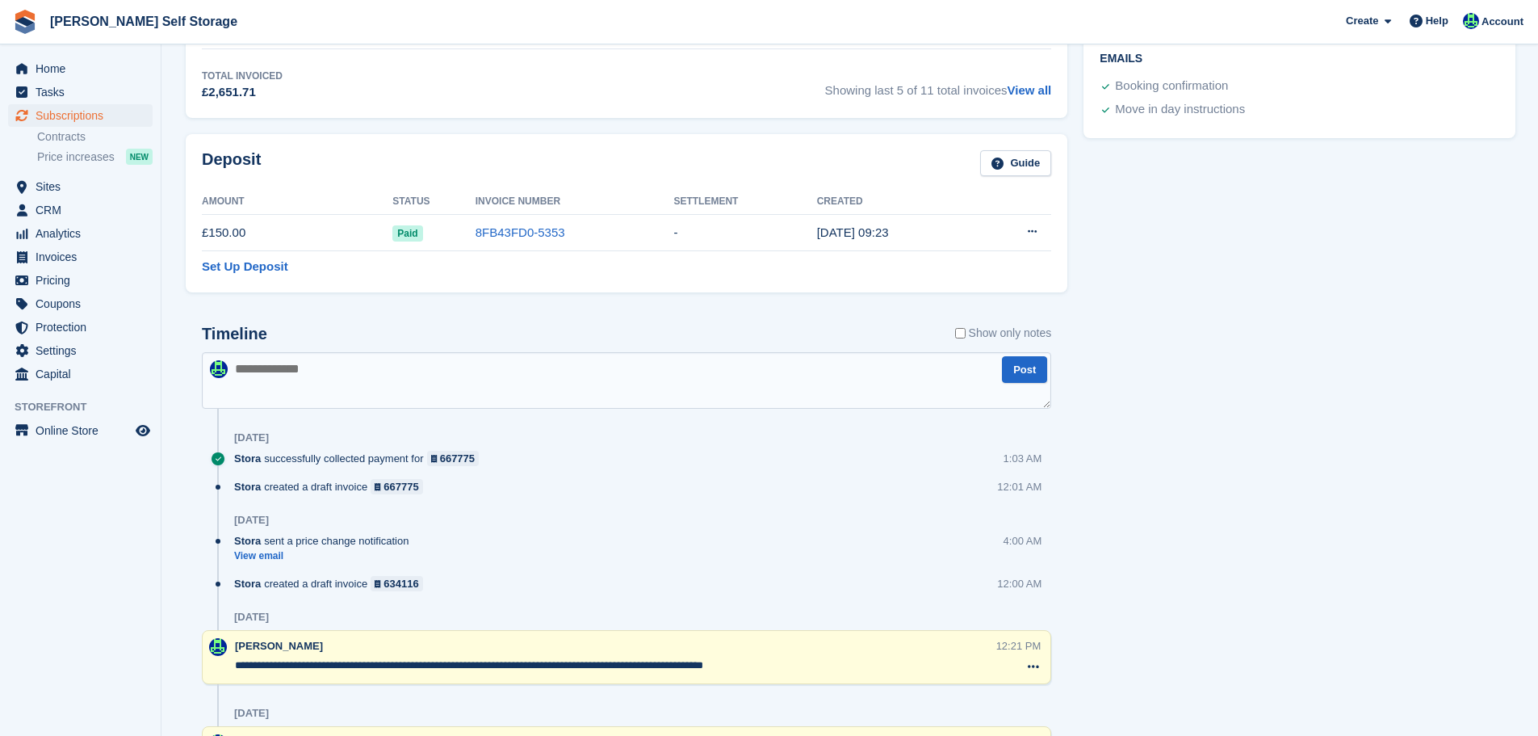
scroll to position [1050, 0]
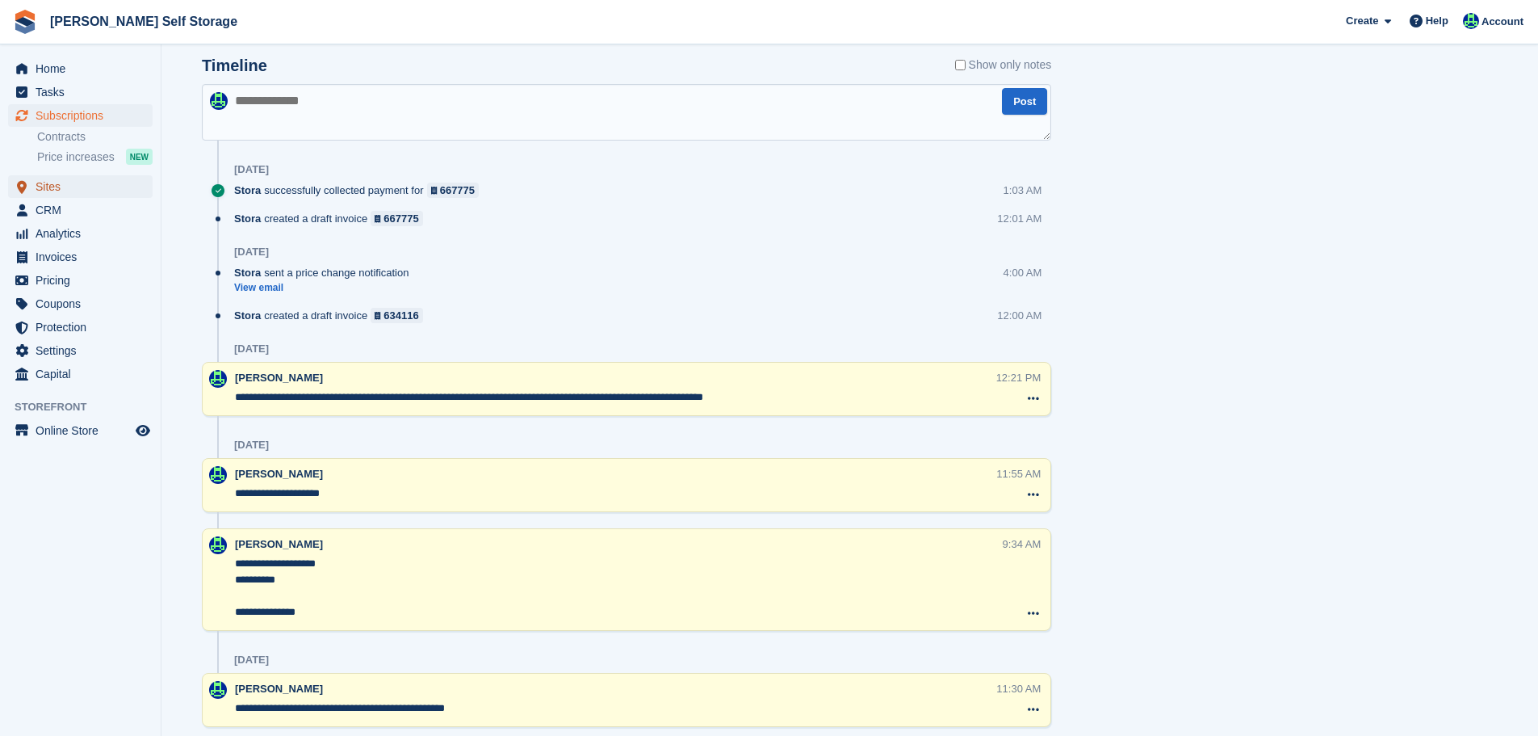
click at [59, 180] on span "Sites" at bounding box center [84, 186] width 97 height 23
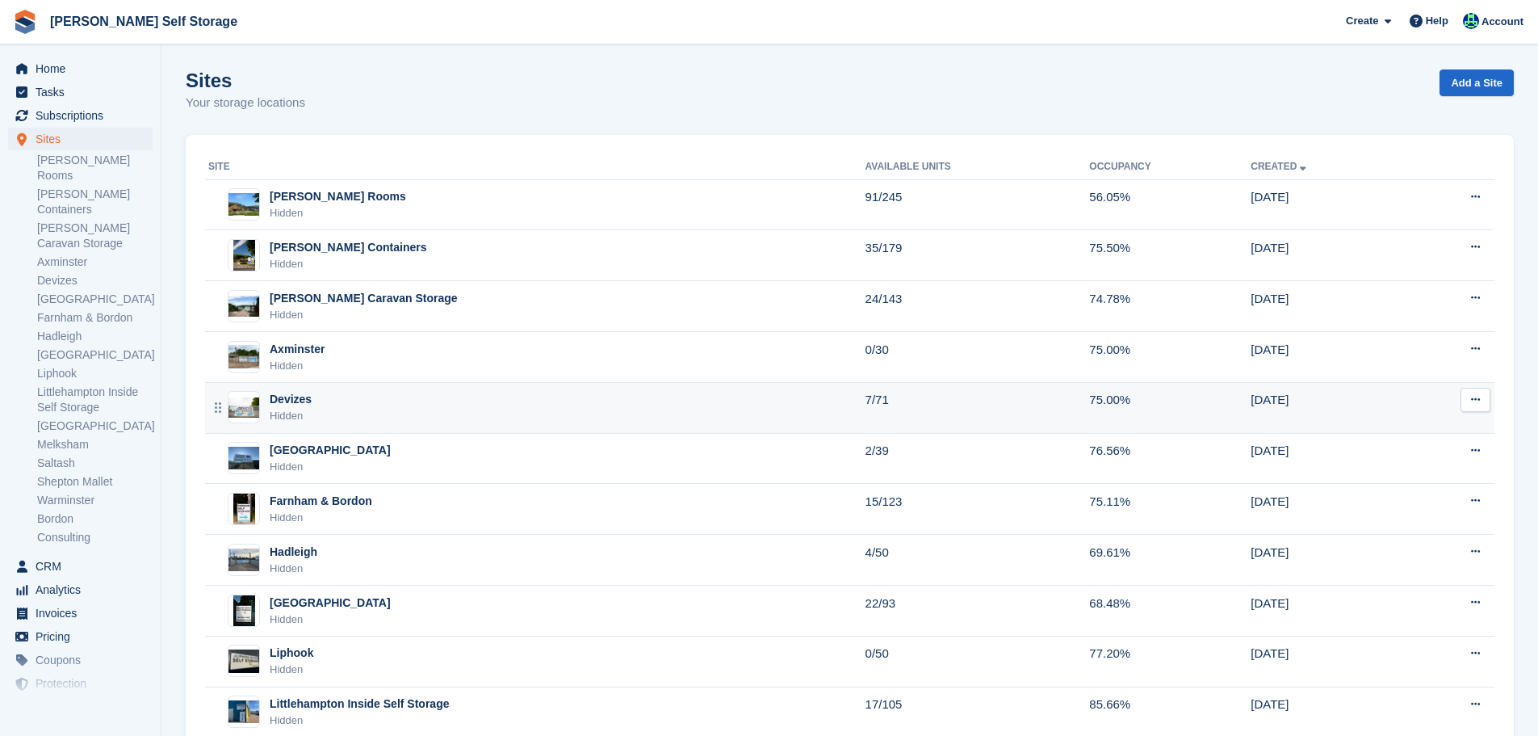
drag, startPoint x: 332, startPoint y: 501, endPoint x: 351, endPoint y: 415, distance: 88.6
click at [332, 501] on div "Farnham & Bordon" at bounding box center [321, 501] width 103 height 17
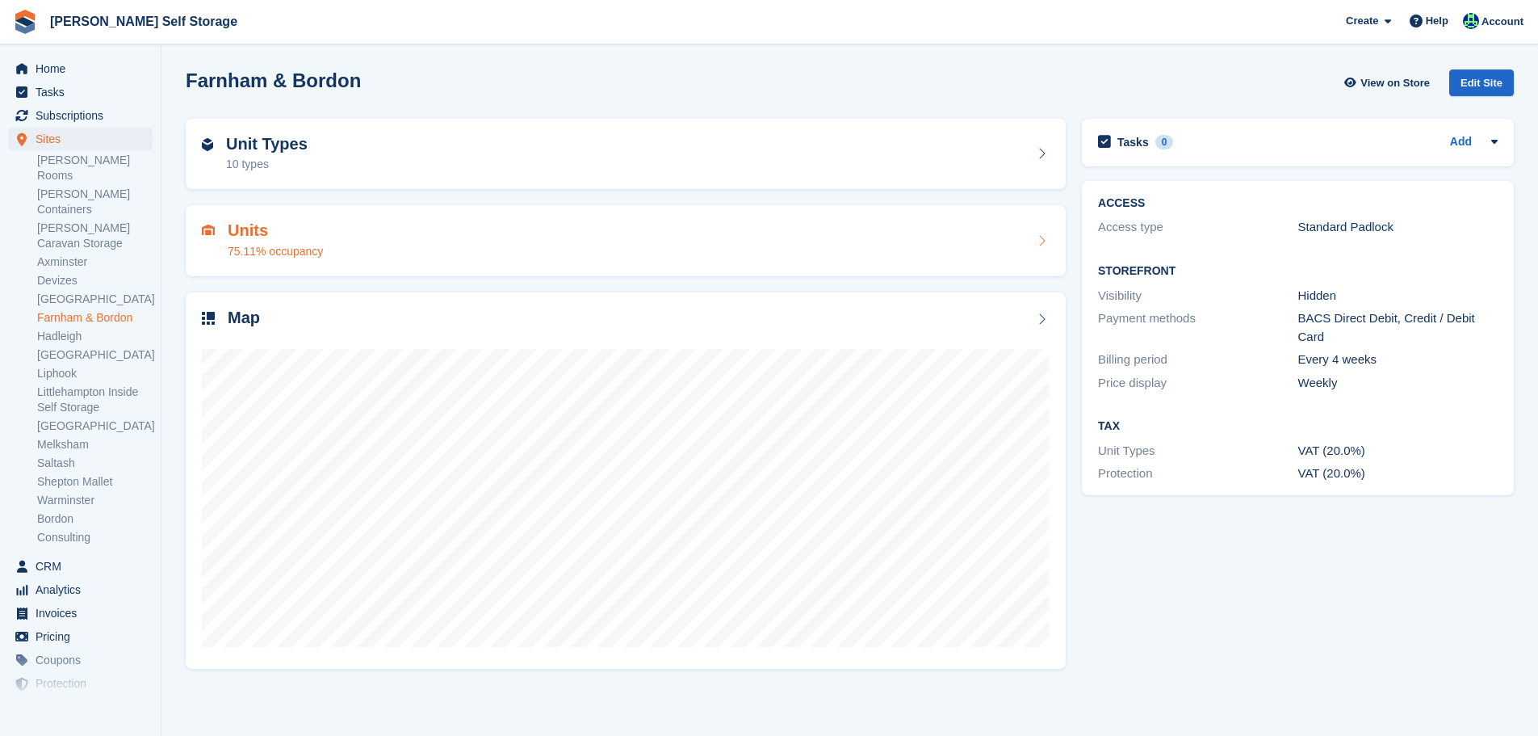
click at [513, 231] on div "Units 75.11% occupancy" at bounding box center [626, 240] width 848 height 39
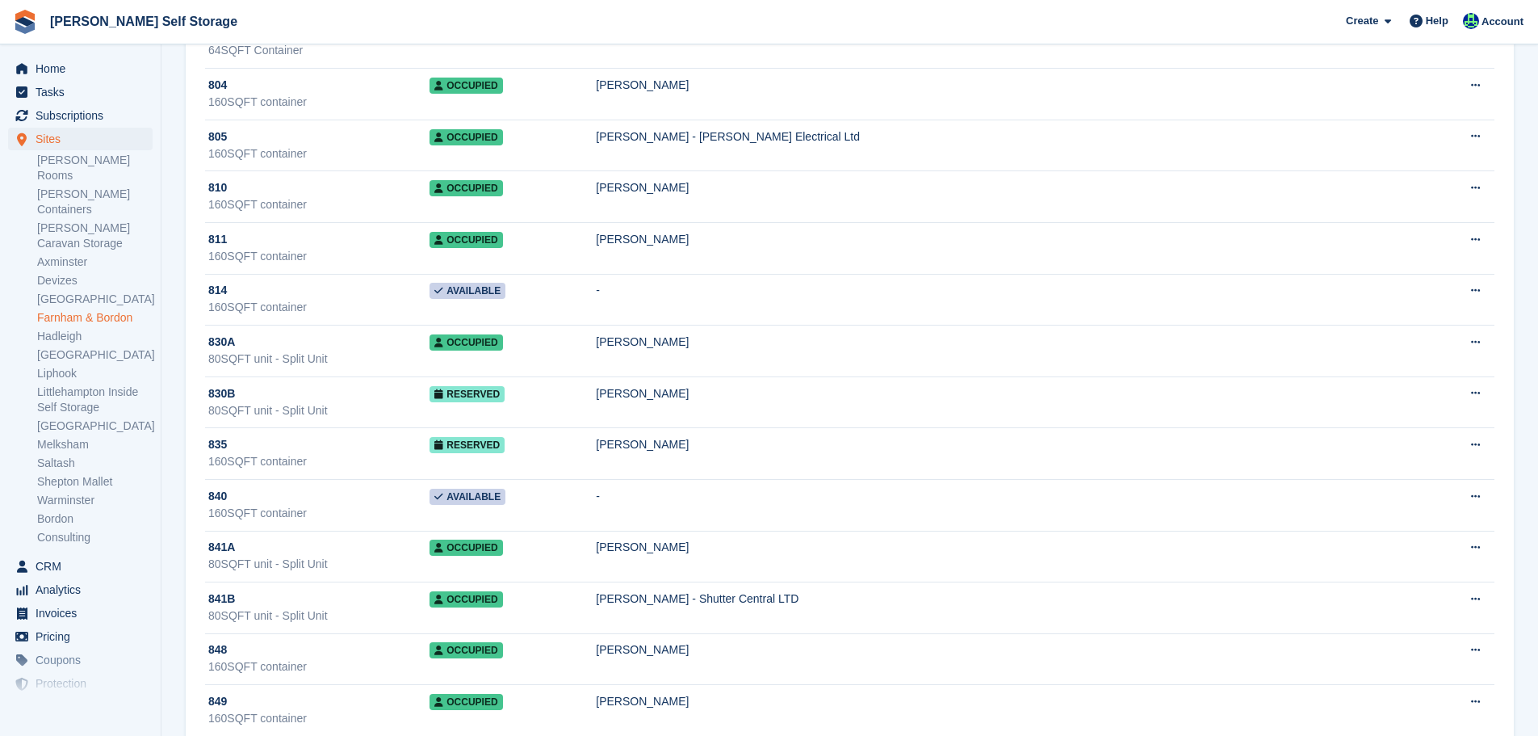
scroll to position [4765, 0]
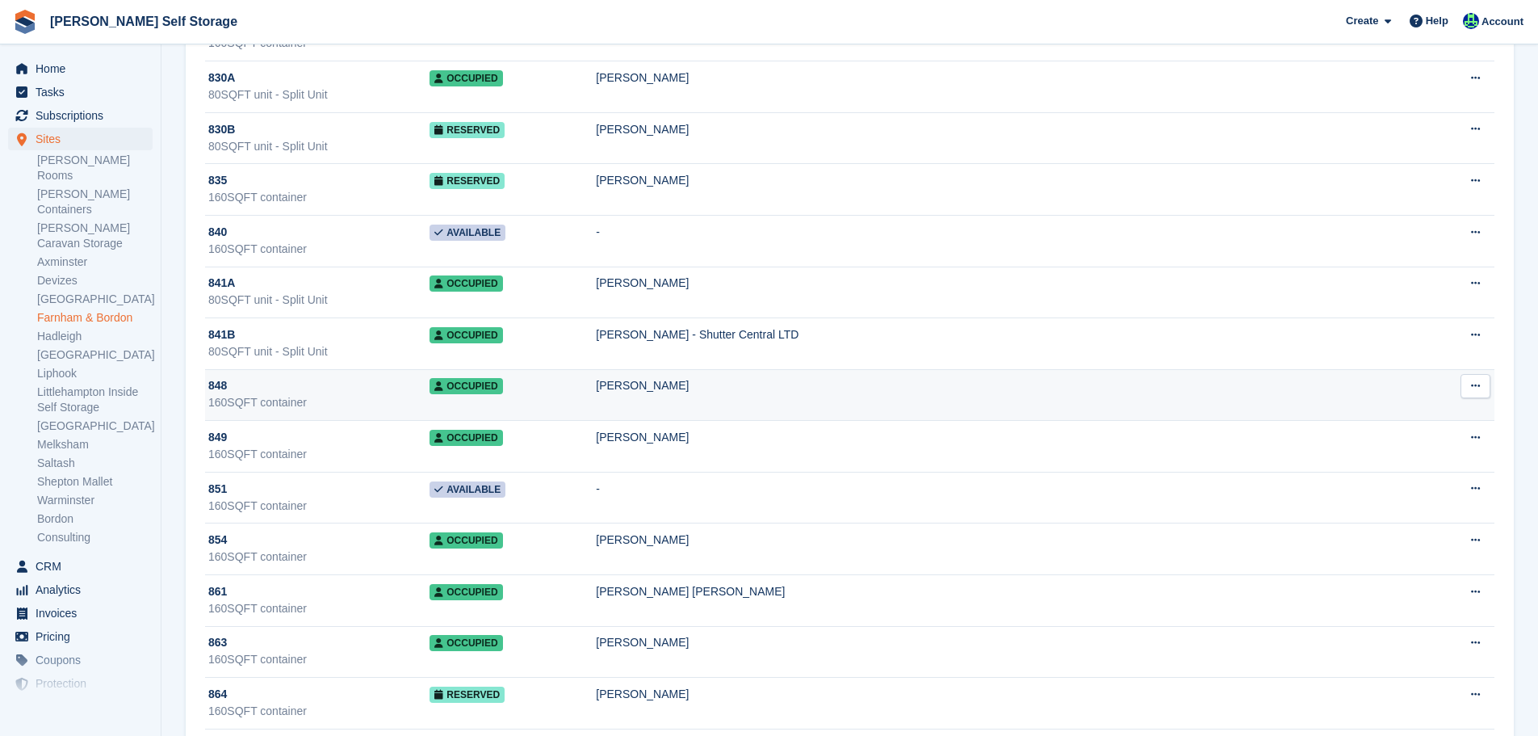
click at [522, 382] on td "Occupied" at bounding box center [513, 395] width 166 height 52
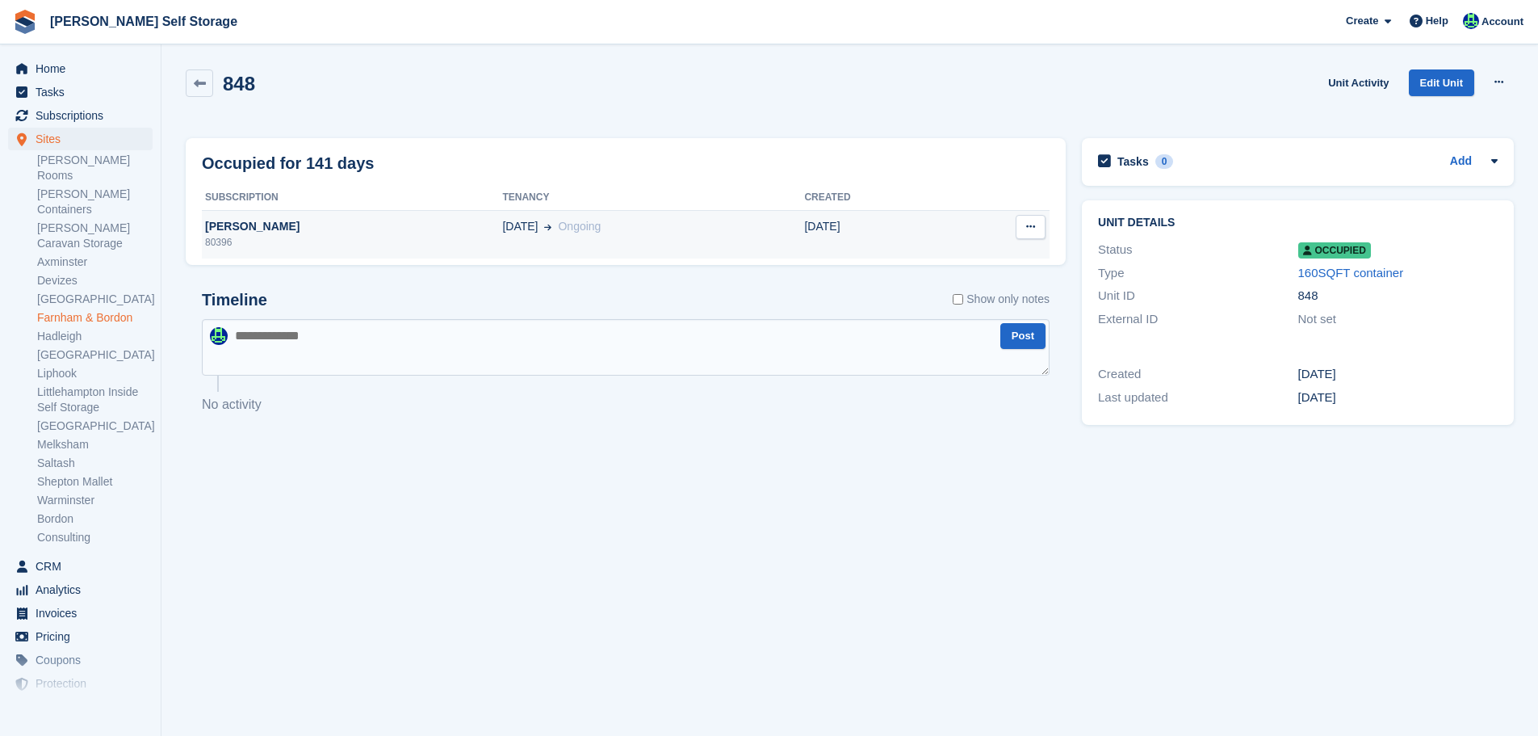
click at [502, 237] on td "24 Apr Ongoing" at bounding box center [653, 234] width 302 height 48
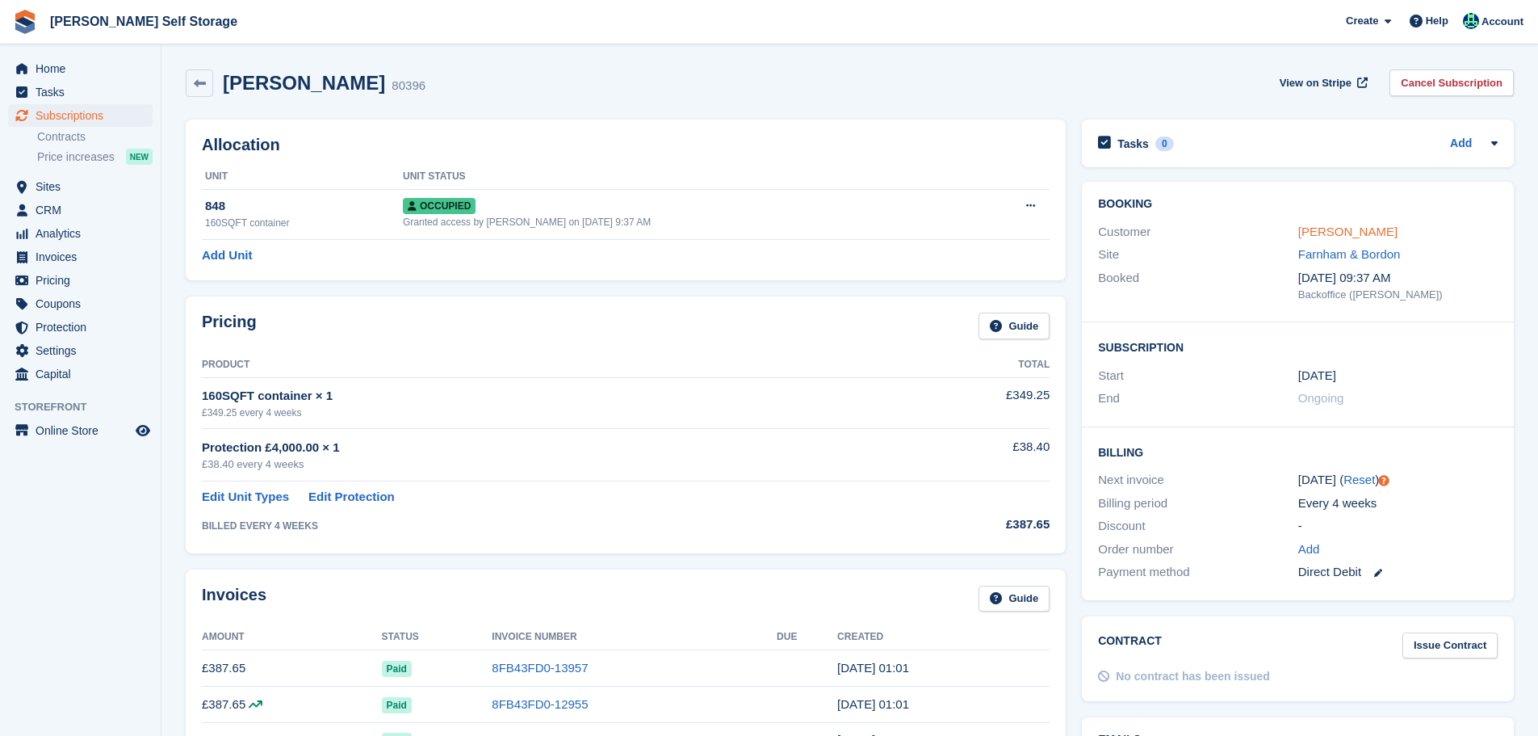
click at [1310, 232] on link "[PERSON_NAME]" at bounding box center [1348, 231] width 99 height 14
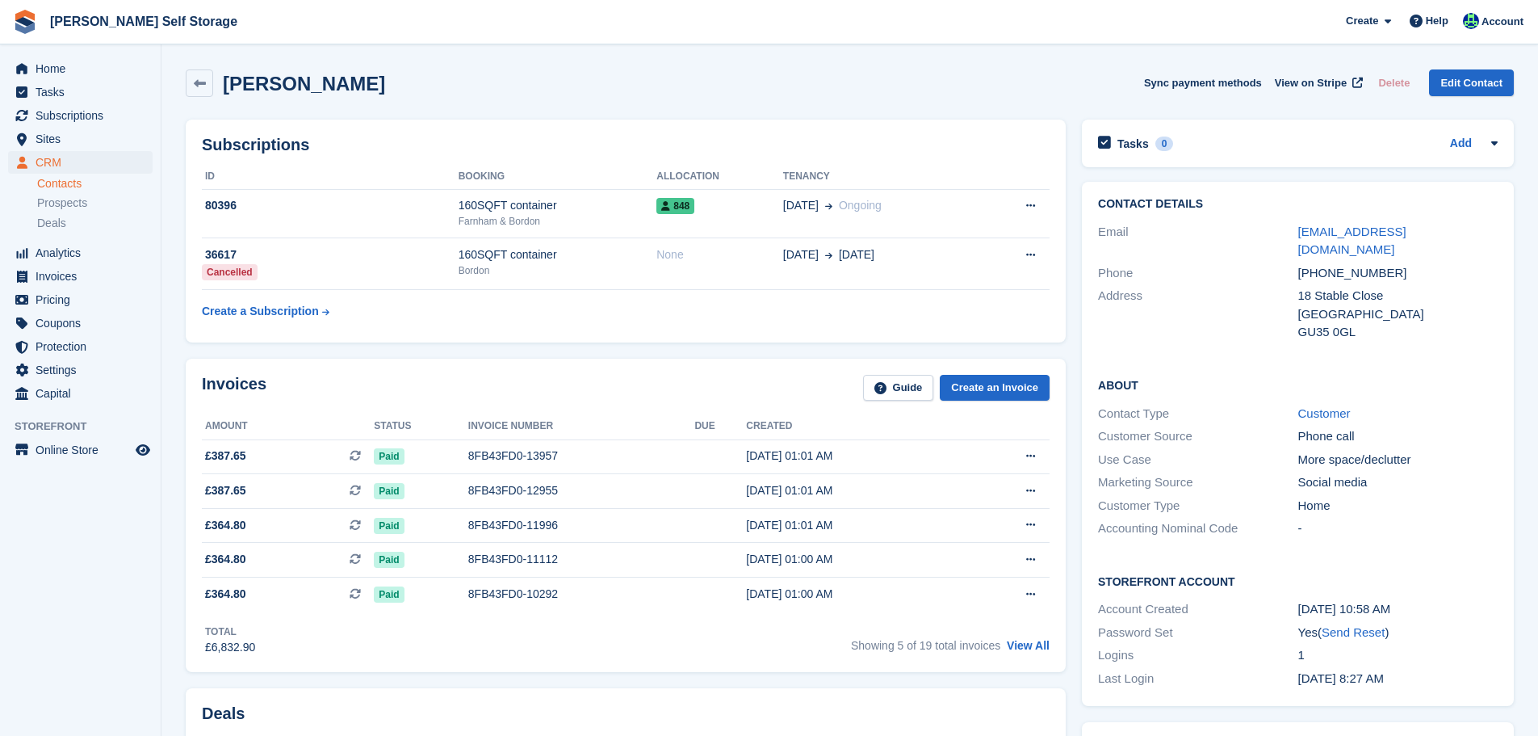
click at [1471, 234] on div "joekershaw4@gmail.com" at bounding box center [1398, 241] width 199 height 36
copy div "joekershaw4@gmail.com"
click at [569, 199] on div "160SQFT container" at bounding box center [558, 205] width 199 height 17
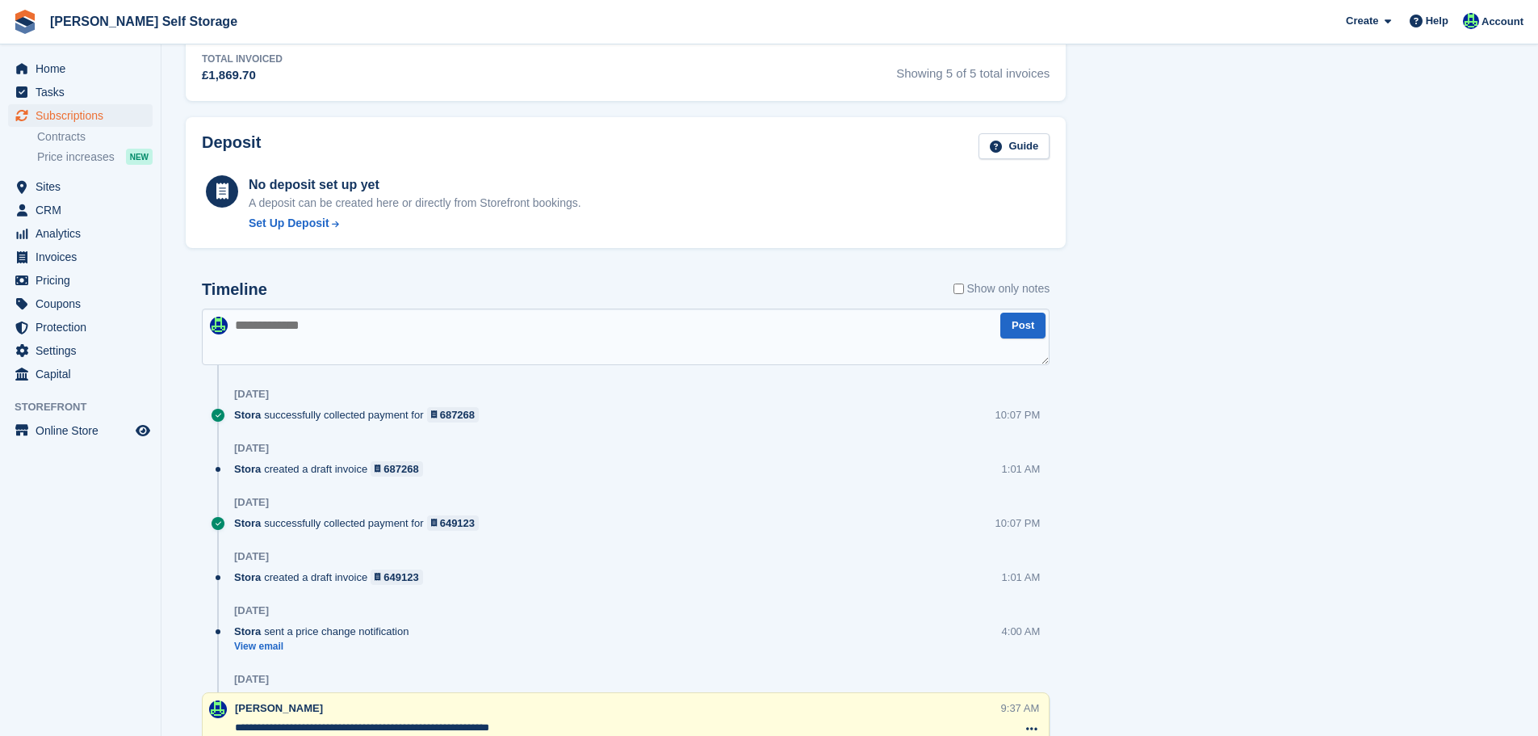
scroll to position [866, 0]
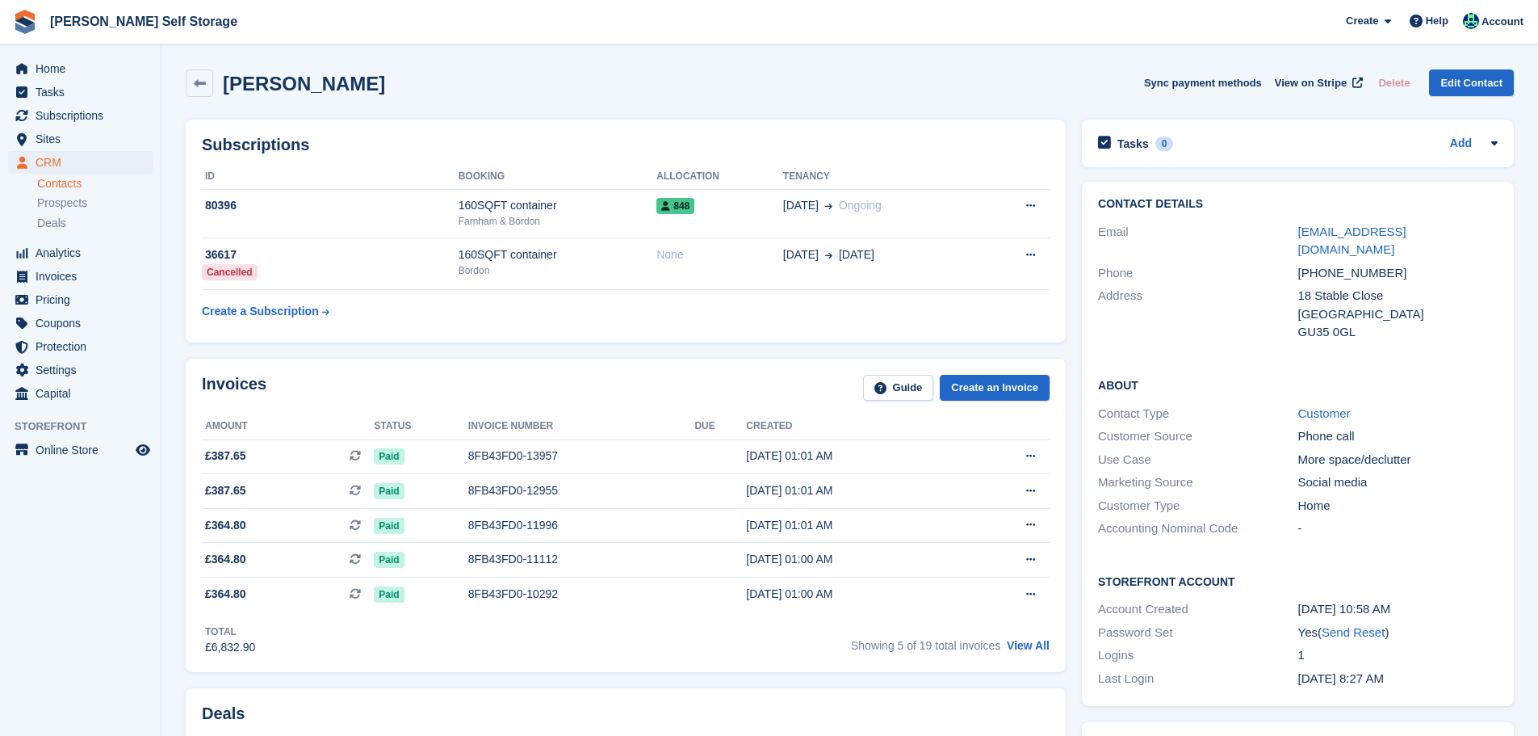
click at [445, 280] on td "36617 Cancelled" at bounding box center [330, 264] width 257 height 52
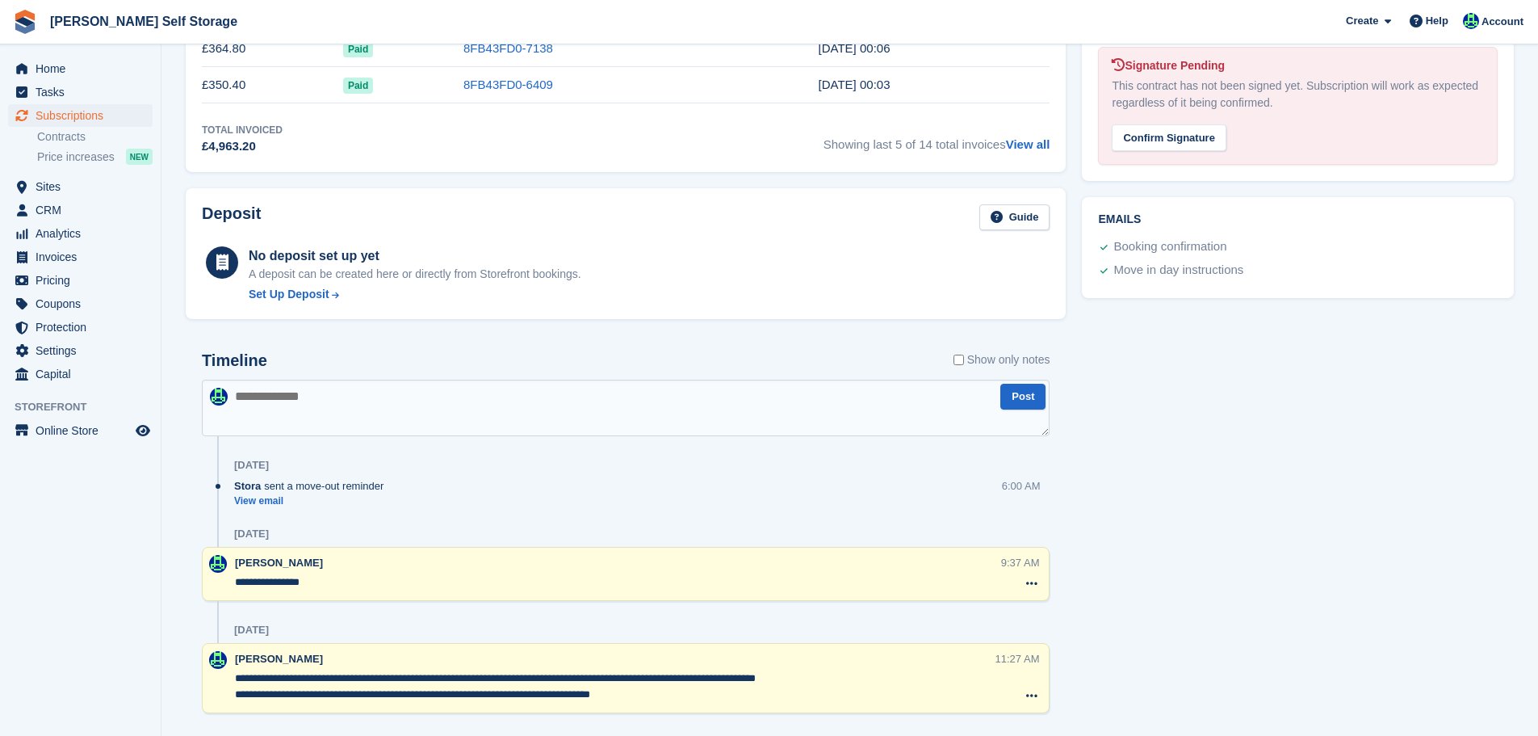
scroll to position [680, 0]
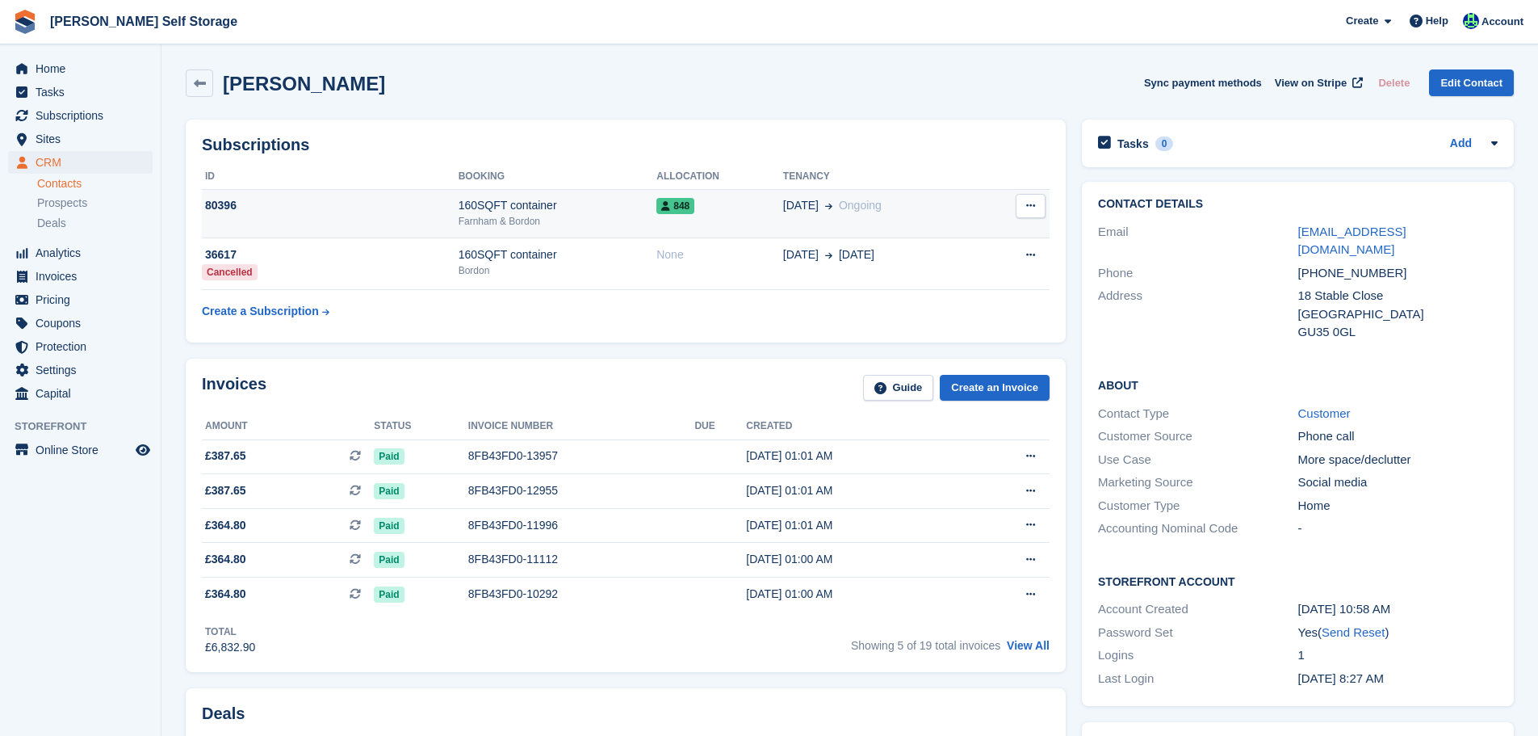
click at [426, 208] on div "80396" at bounding box center [330, 205] width 257 height 17
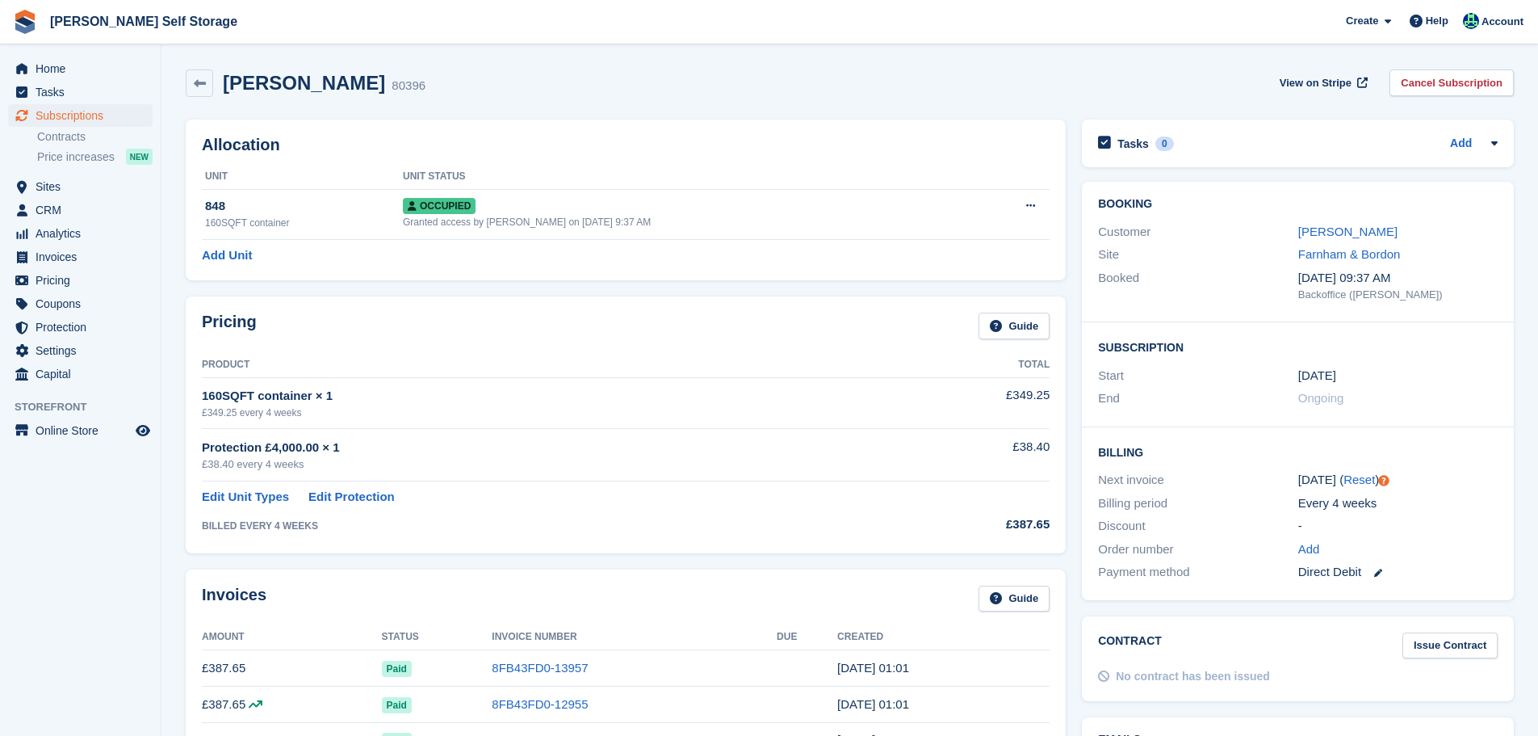
click at [1338, 239] on div "[PERSON_NAME]" at bounding box center [1398, 232] width 199 height 19
click at [1306, 229] on link "[PERSON_NAME]" at bounding box center [1348, 231] width 99 height 14
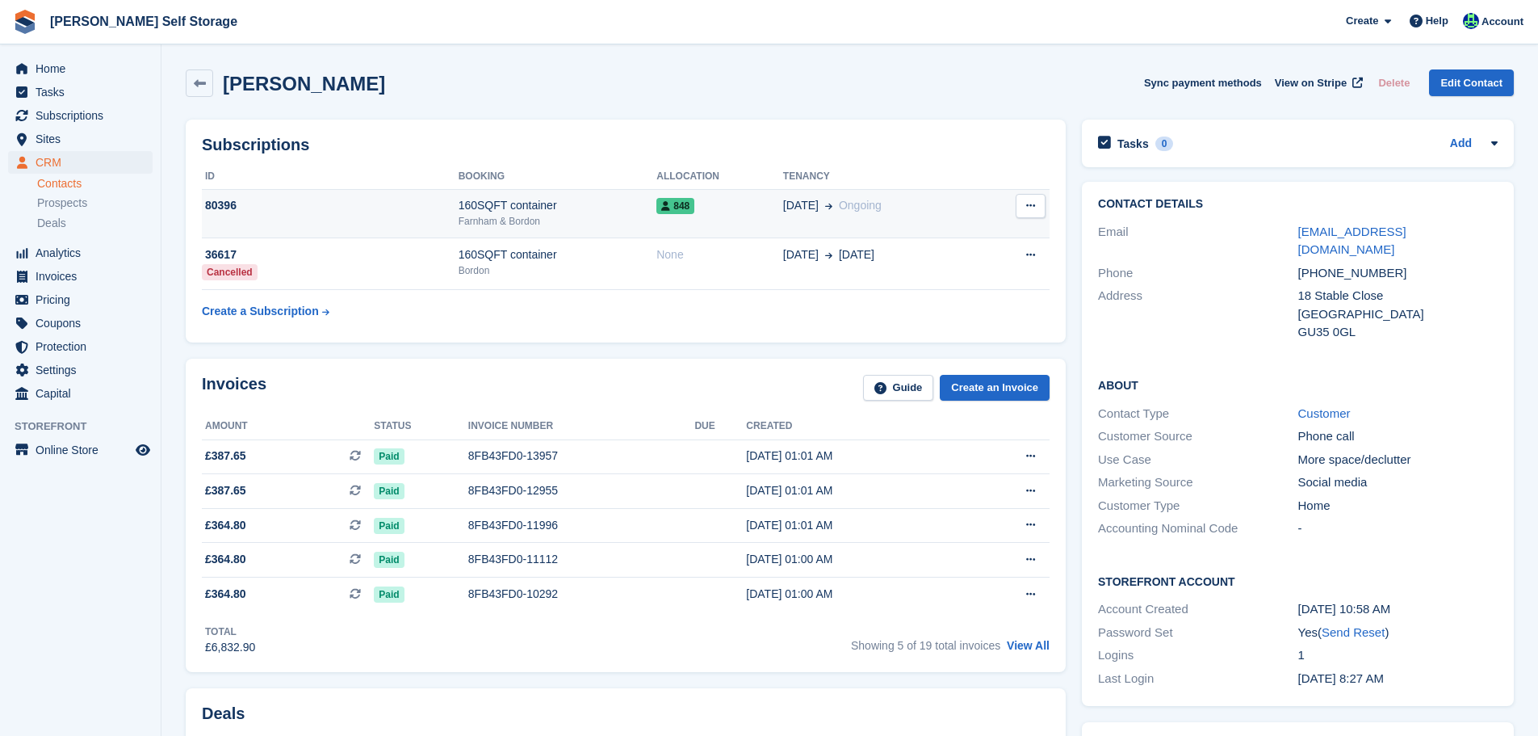
click at [509, 212] on div "160SQFT container" at bounding box center [558, 205] width 199 height 17
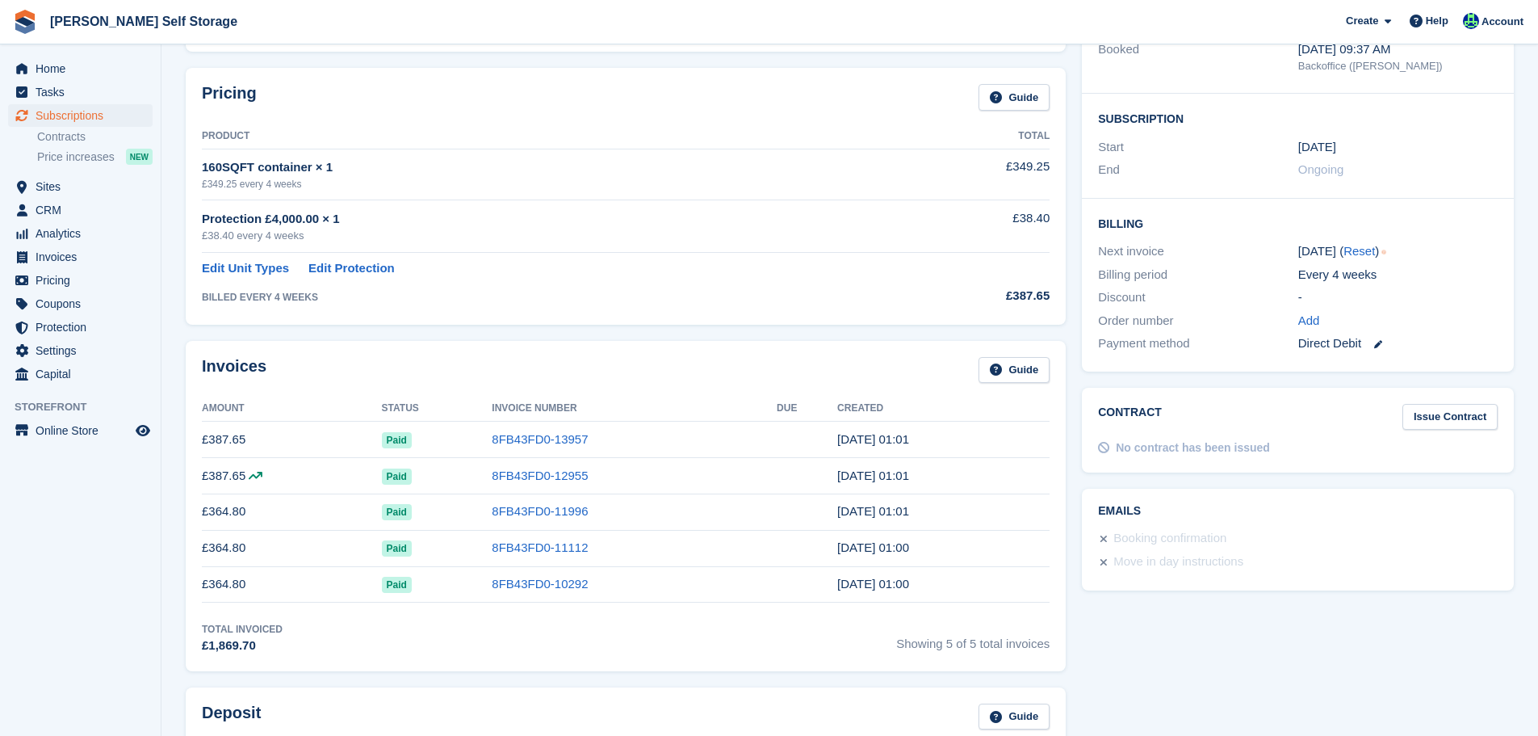
scroll to position [646, 0]
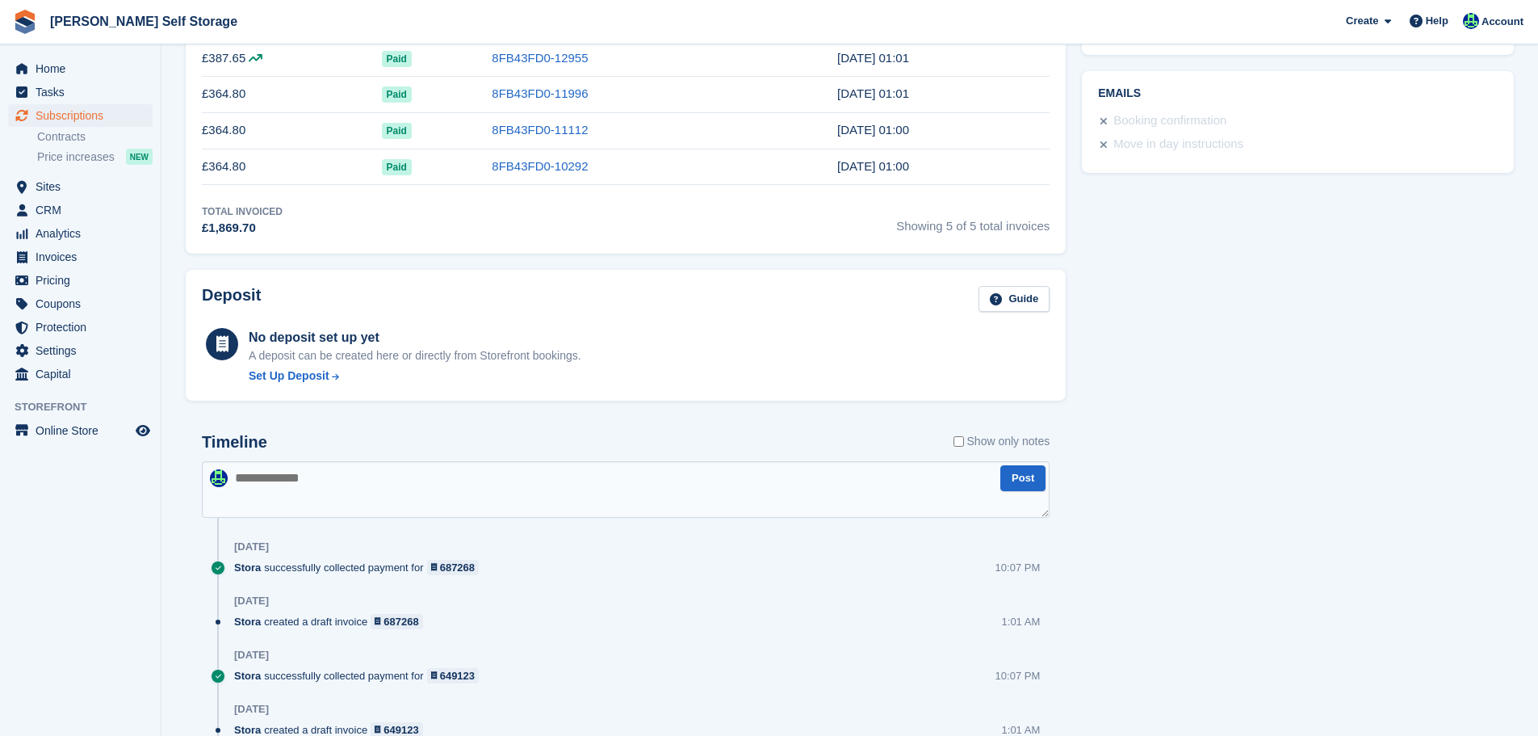
click at [399, 486] on textarea at bounding box center [626, 489] width 848 height 57
type textarea "**********"
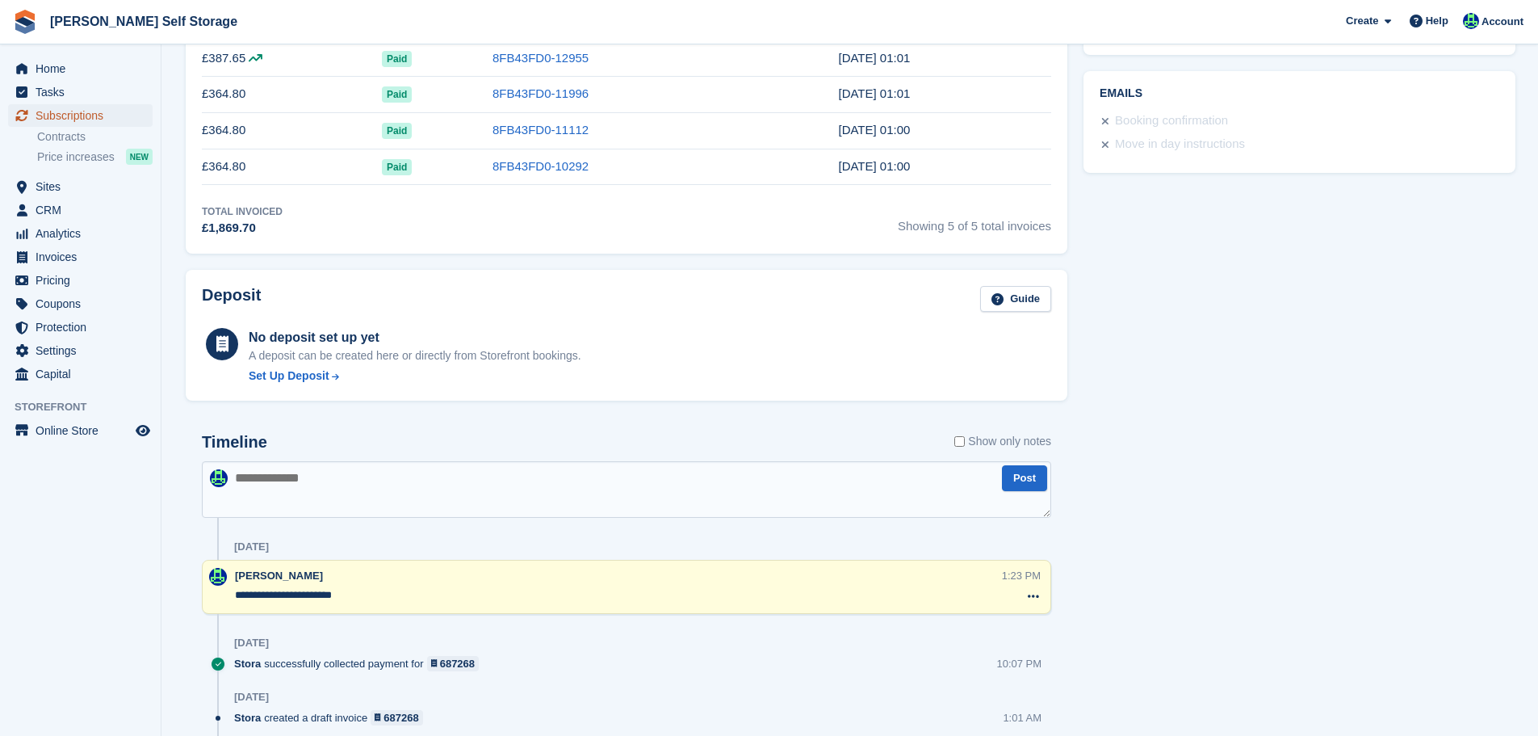
click at [88, 118] on span "Subscriptions" at bounding box center [84, 115] width 97 height 23
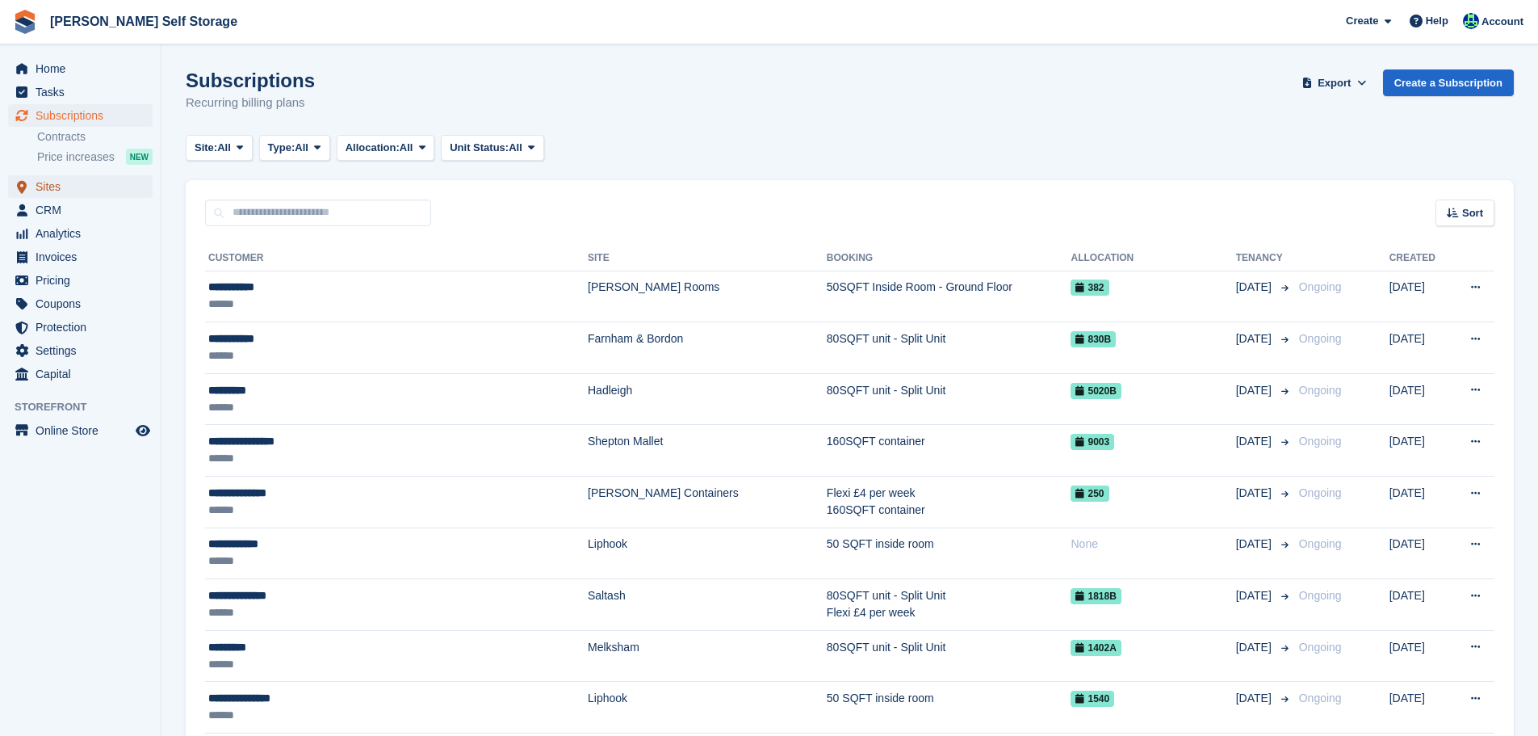
click at [72, 191] on span "Sites" at bounding box center [84, 186] width 97 height 23
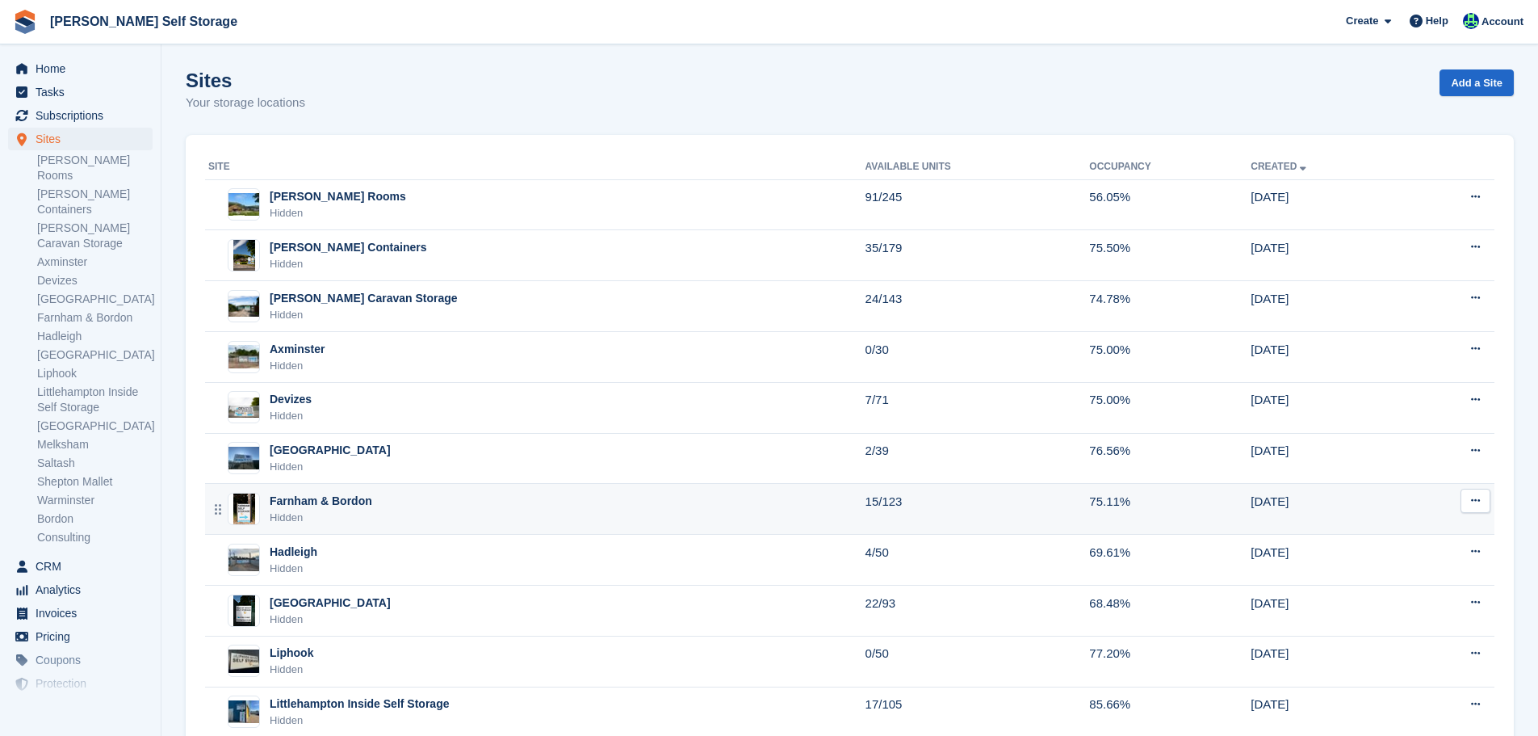
click at [368, 515] on div "Farnham & Bordon Hidden" at bounding box center [536, 509] width 657 height 33
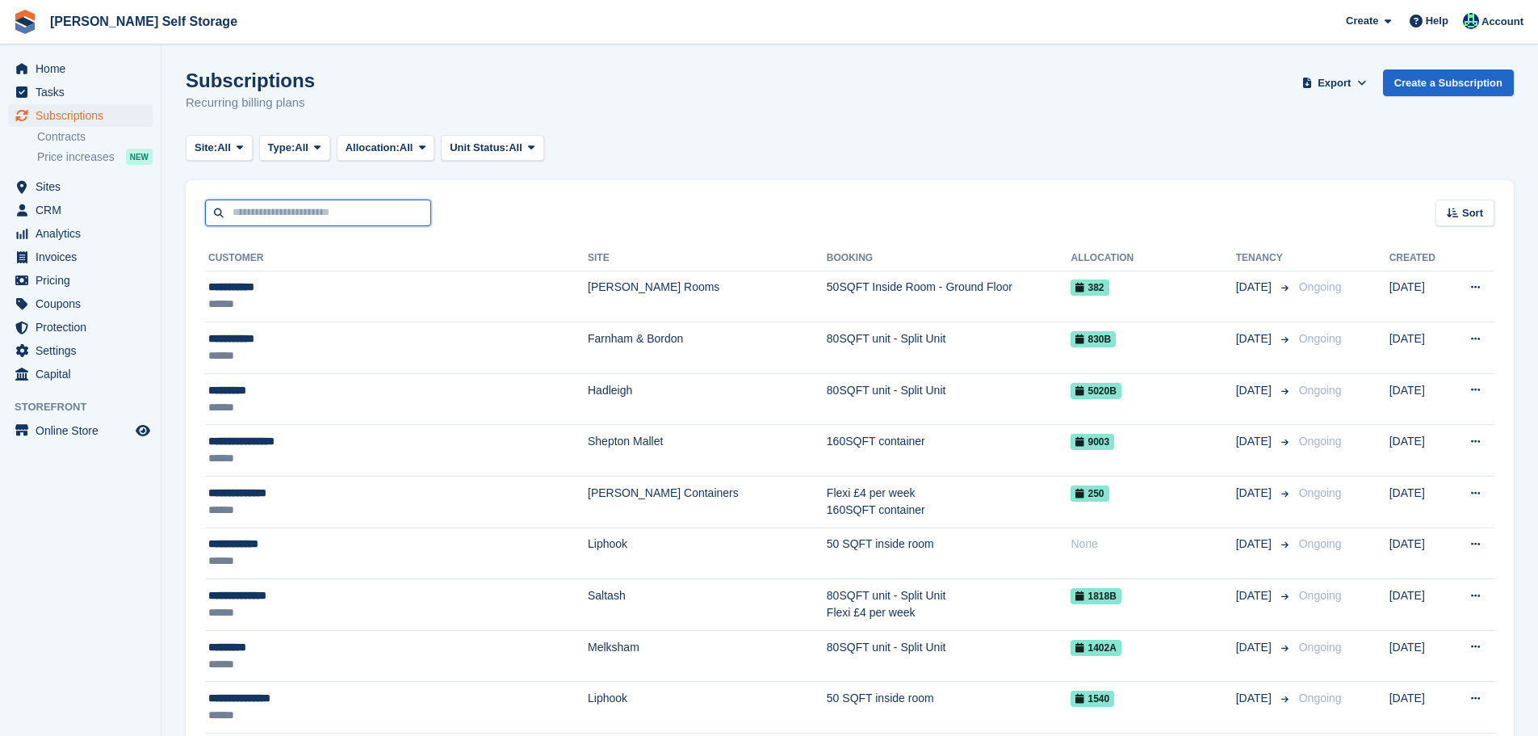
drag, startPoint x: 271, startPoint y: 218, endPoint x: 262, endPoint y: 226, distance: 12.0
click at [271, 220] on input "text" at bounding box center [318, 212] width 226 height 27
type input "*******"
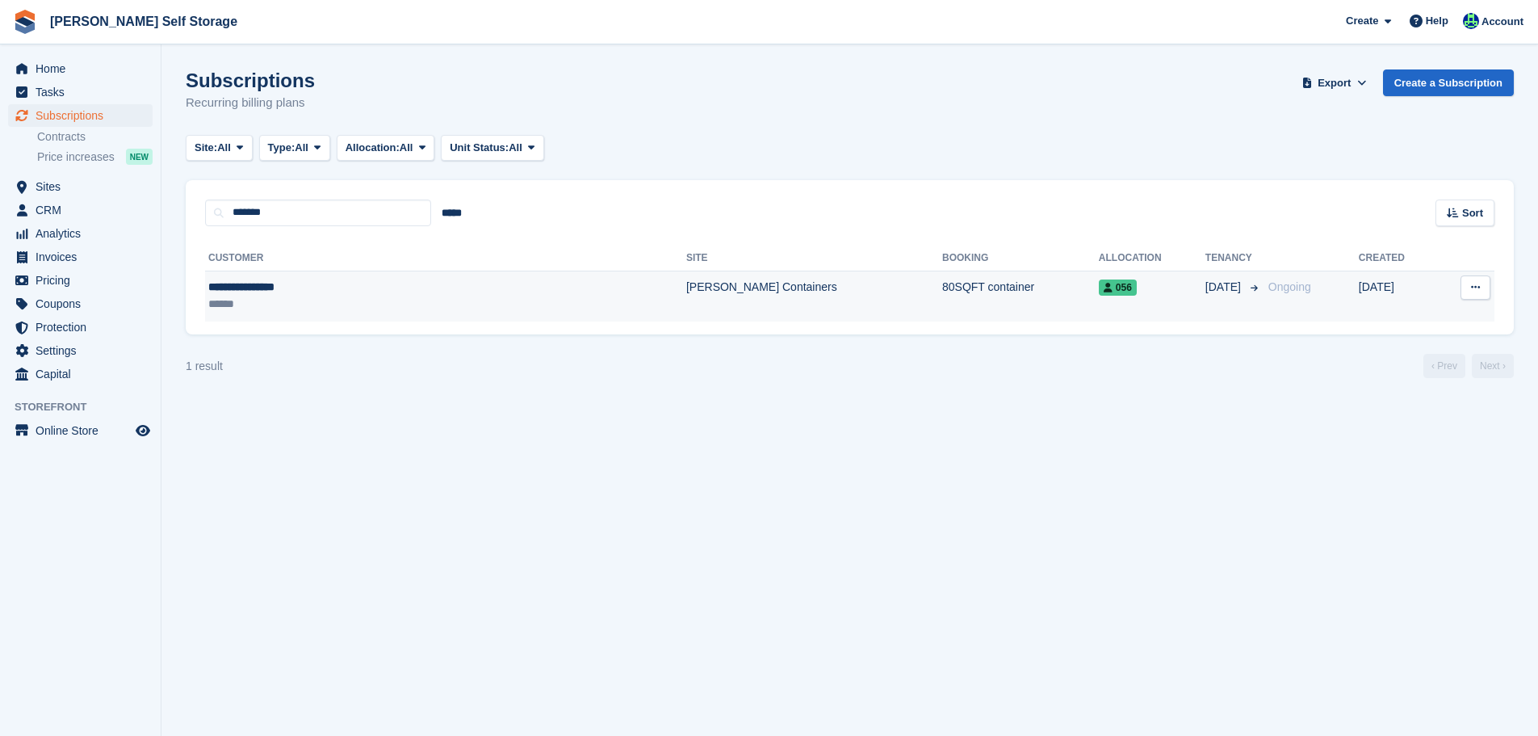
click at [308, 278] on td "**********" at bounding box center [445, 296] width 481 height 51
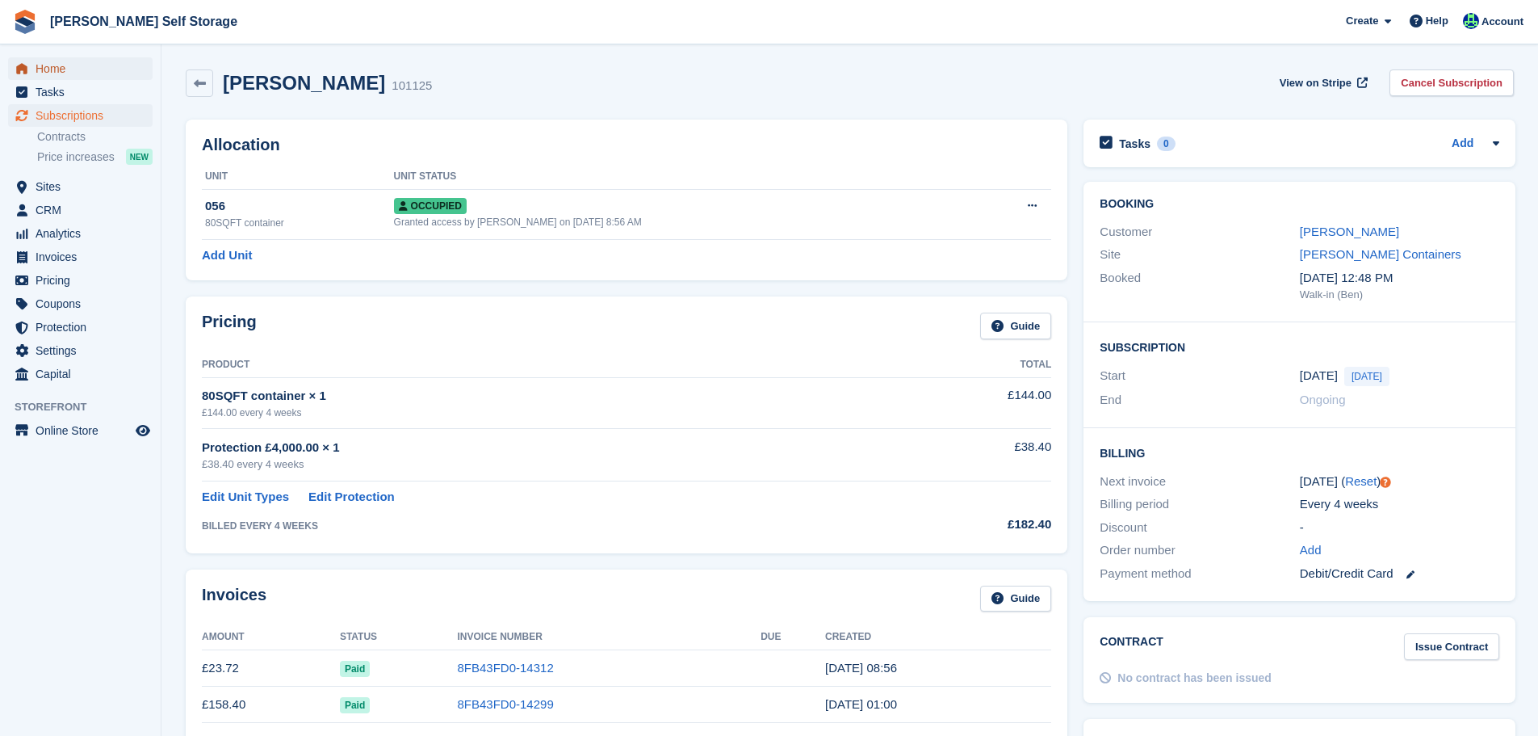
click at [71, 74] on span "Home" at bounding box center [84, 68] width 97 height 23
